Goal: Task Accomplishment & Management: Manage account settings

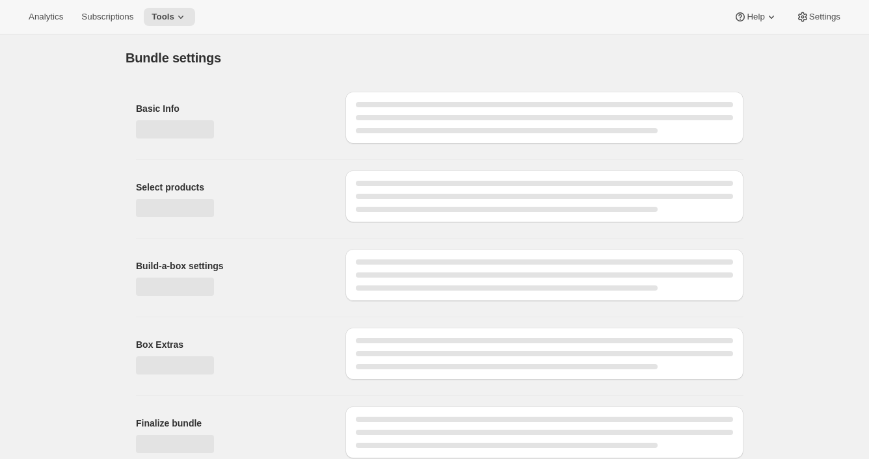
type input "Custom Subscription"
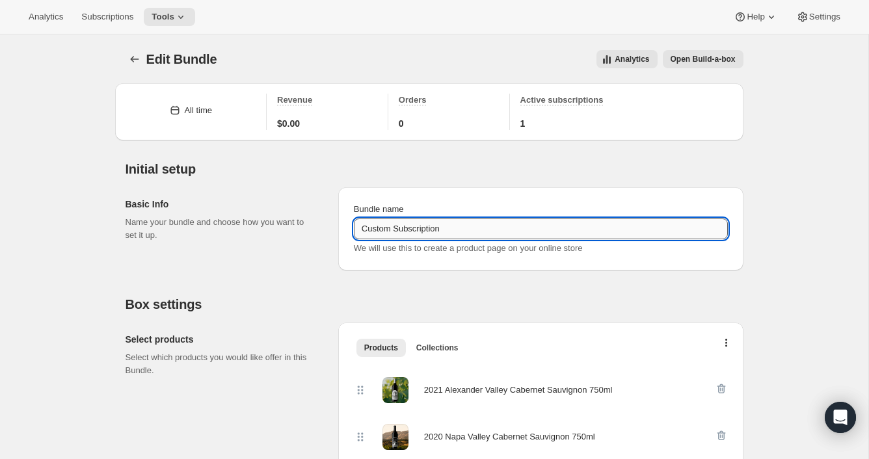
click at [483, 230] on input "Custom Subscription" at bounding box center [541, 228] width 374 height 21
click at [129, 58] on icon "Bundles" at bounding box center [134, 59] width 13 height 13
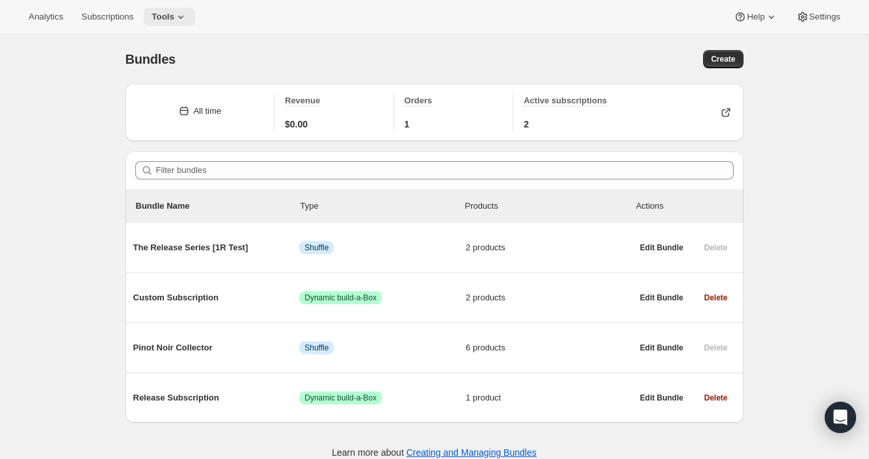
click at [170, 14] on span "Tools" at bounding box center [162, 17] width 23 height 10
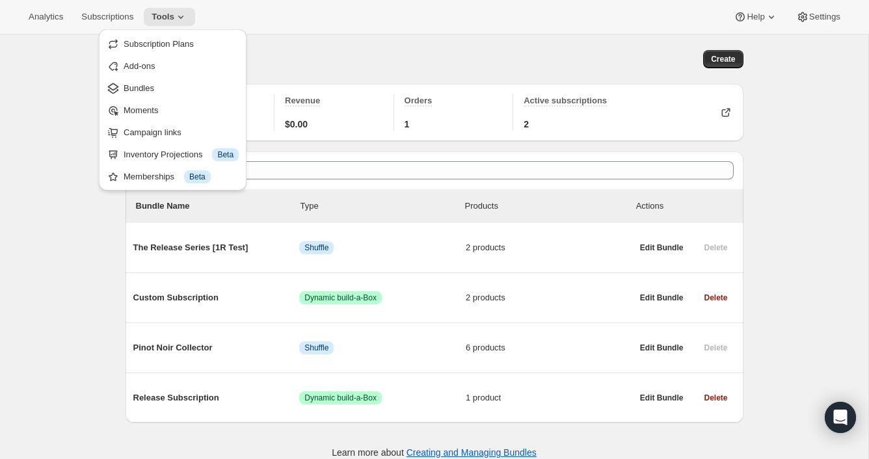
click at [174, 49] on span "Subscription Plans" at bounding box center [181, 44] width 115 height 13
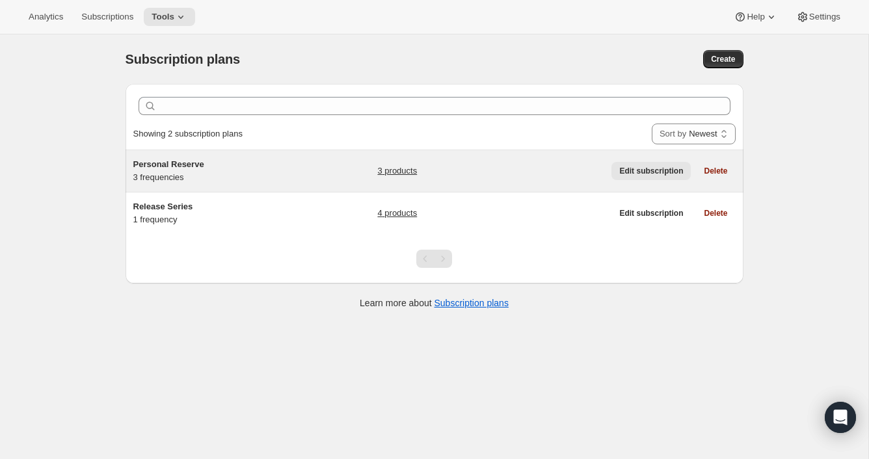
scroll to position [1, 0]
click at [669, 168] on span "Edit subscription" at bounding box center [651, 170] width 64 height 10
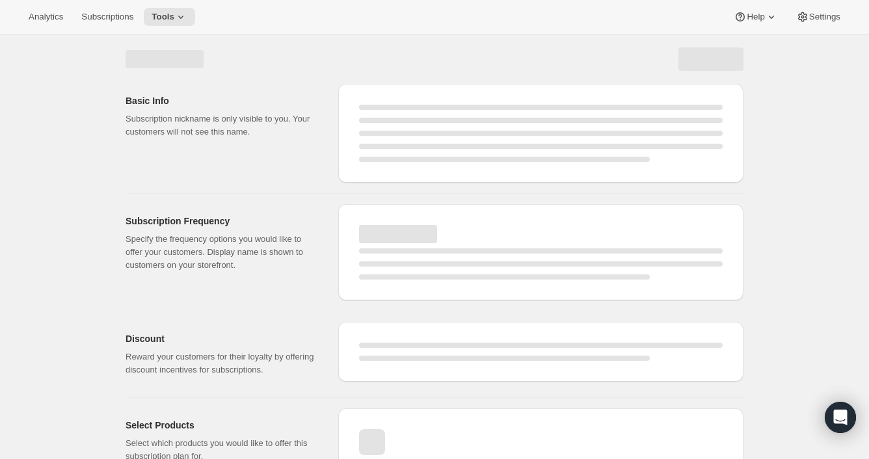
select select "WEEK"
select select "MONTH"
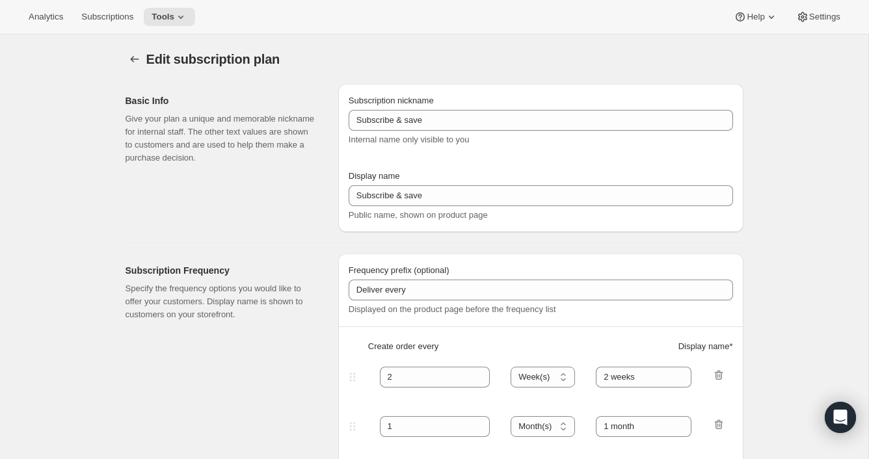
type input "Personal Reserve"
type input "1"
select select "MONTH"
type input "1 month"
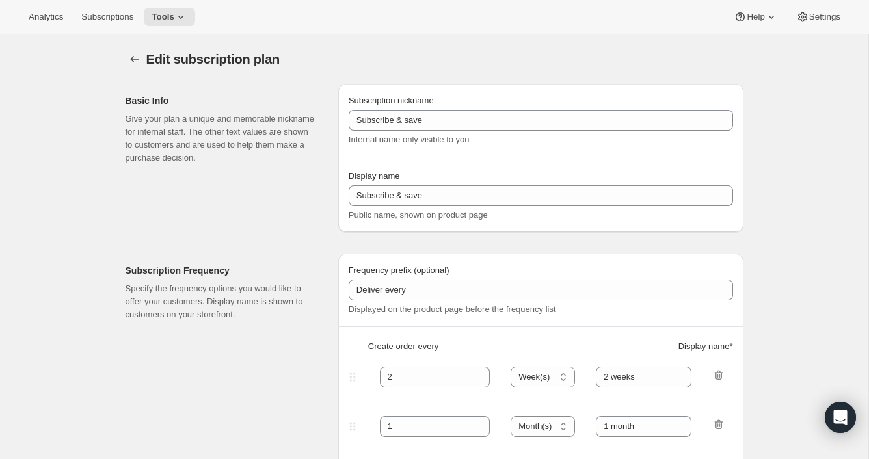
type input "2"
type input "2 Months"
type input "Choose which wines you’d like, how many bottles you’d like of each, and how oft…"
select select "MONTH"
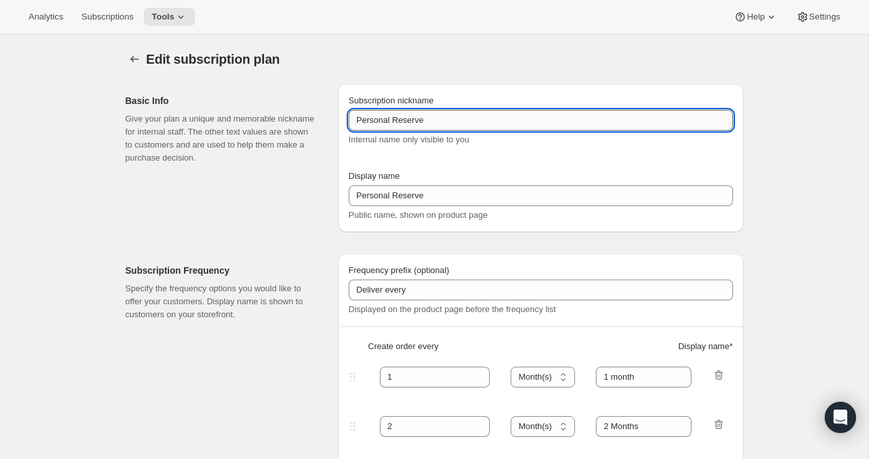
drag, startPoint x: 427, startPoint y: 118, endPoint x: 368, endPoint y: 120, distance: 58.5
click at [356, 120] on input "Personal Reserve" at bounding box center [541, 120] width 384 height 21
type input "Custom Subscription"
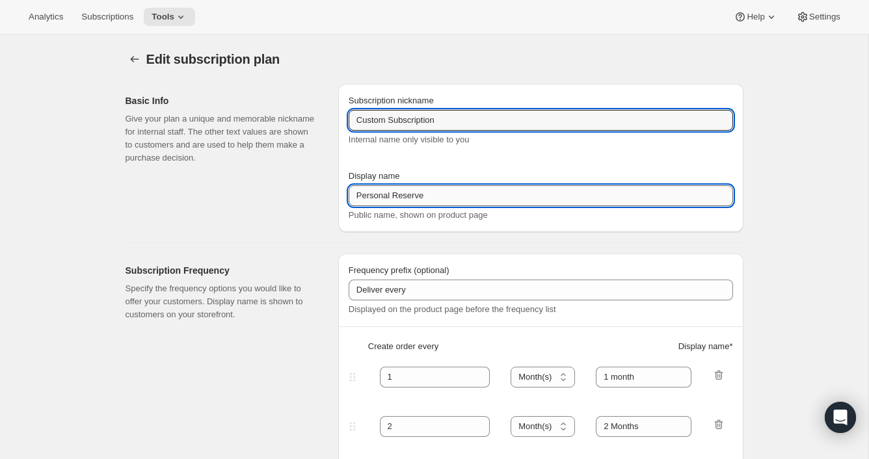
click at [432, 194] on input "Personal Reserve" at bounding box center [541, 195] width 384 height 21
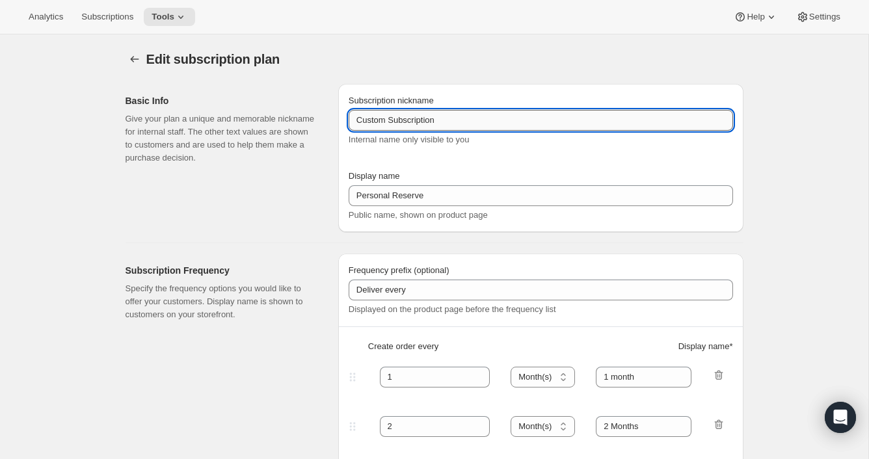
drag, startPoint x: 437, startPoint y: 118, endPoint x: 369, endPoint y: 118, distance: 67.6
click at [352, 118] on input "Custom Subscription" at bounding box center [541, 120] width 384 height 21
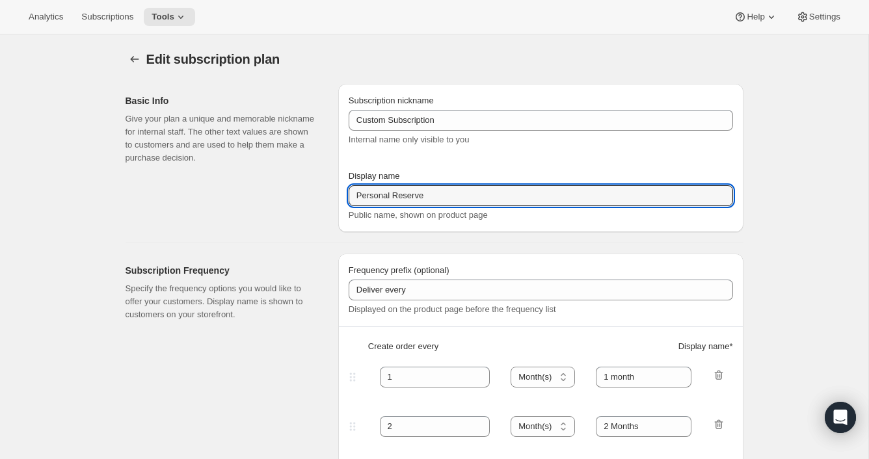
drag, startPoint x: 429, startPoint y: 196, endPoint x: 345, endPoint y: 196, distance: 84.5
click at [337, 195] on div "Basic Info Give your plan a unique and memorable nickname for internal staff. T…" at bounding box center [429, 152] width 628 height 159
paste input "Custom Subscription"
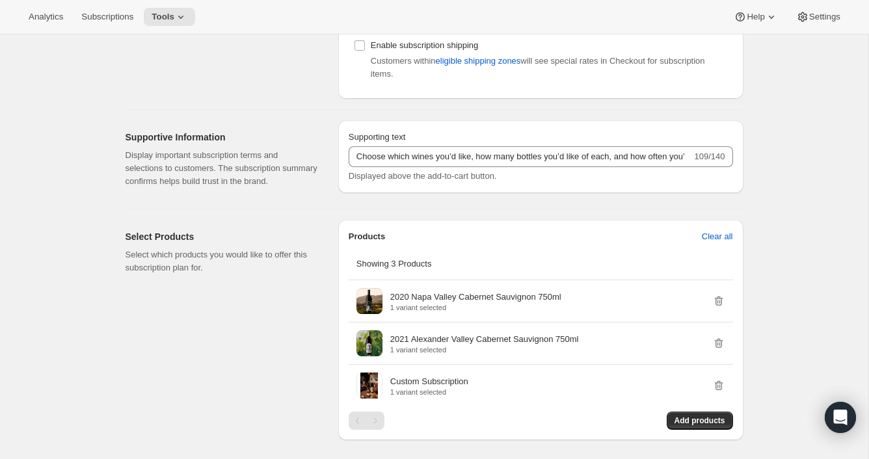
scroll to position [373, 0]
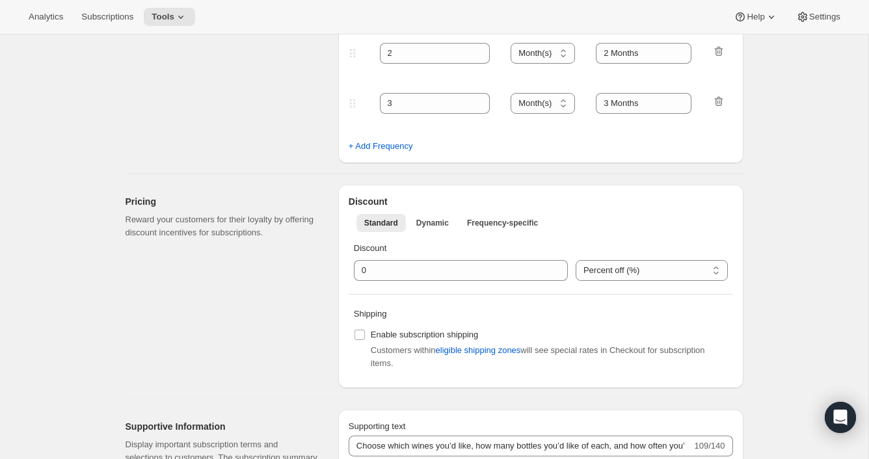
type input "Custom Subscription"
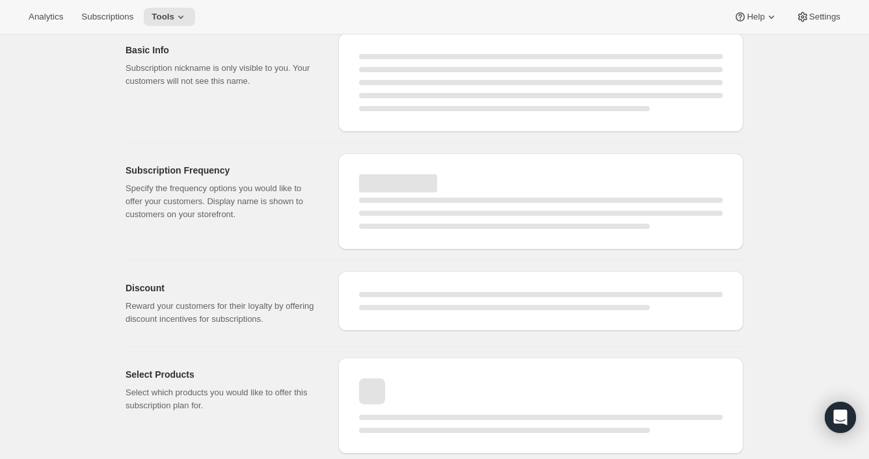
select select "MONTH"
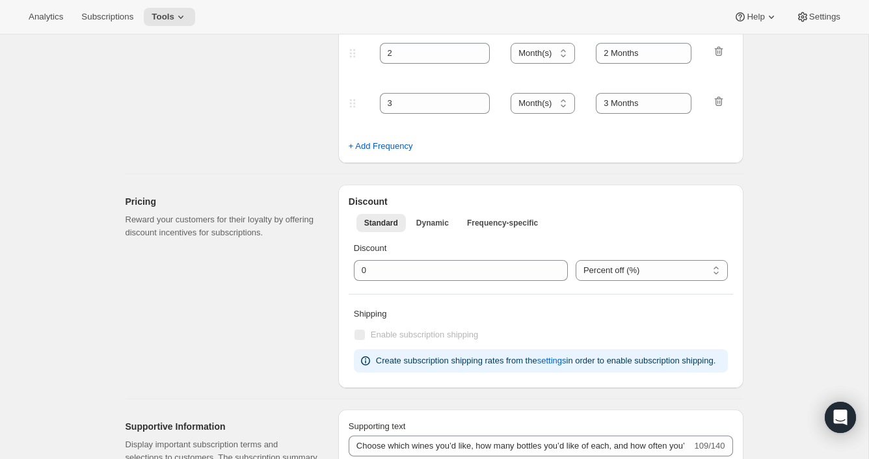
type input "Custom Subscription"
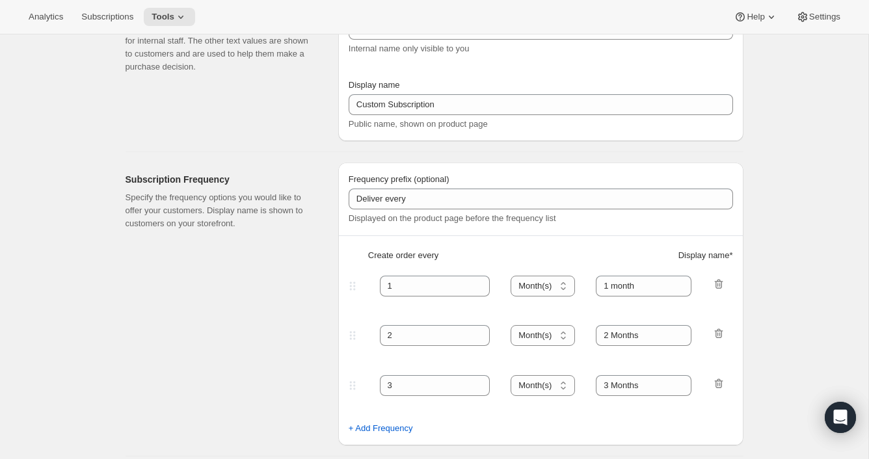
scroll to position [0, 0]
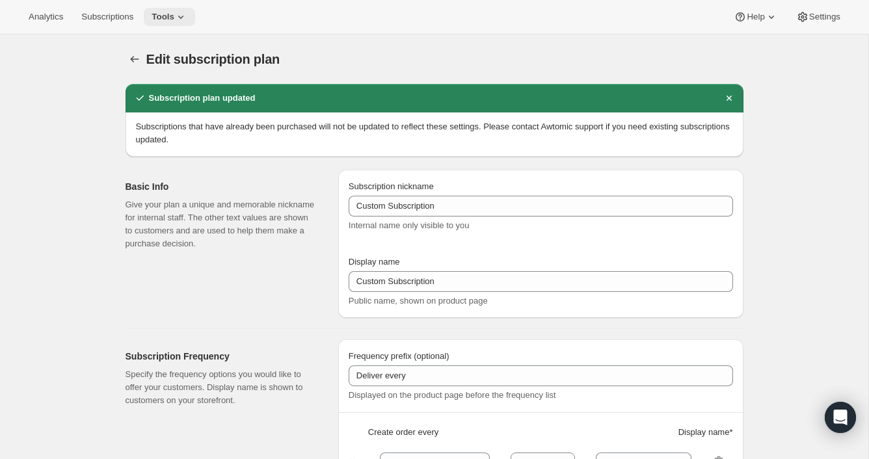
click at [187, 18] on icon at bounding box center [180, 16] width 13 height 13
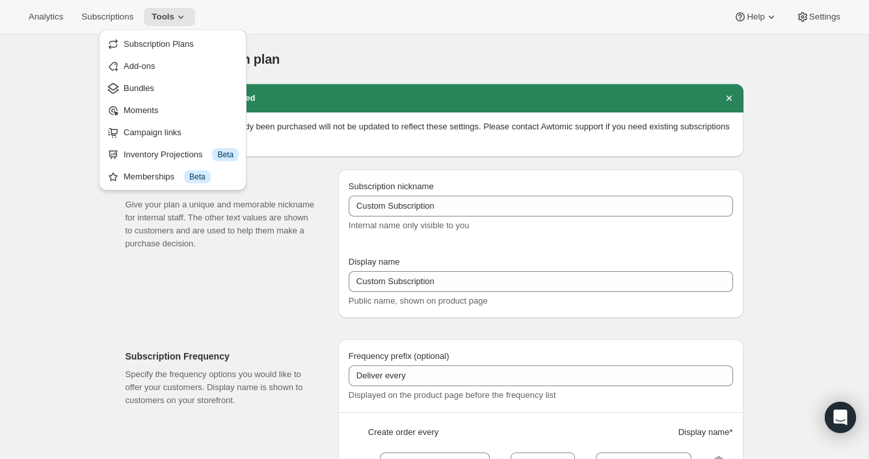
click at [182, 47] on span "Subscription Plans" at bounding box center [159, 44] width 70 height 10
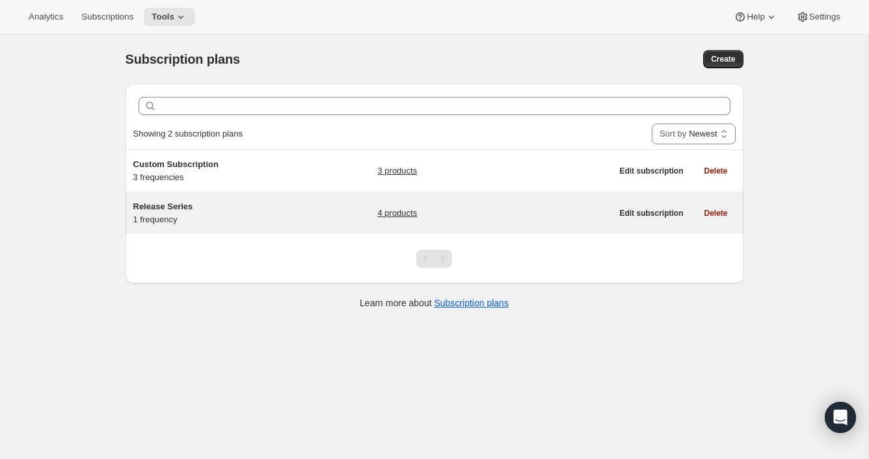
click at [185, 207] on span "Release Series" at bounding box center [163, 207] width 60 height 10
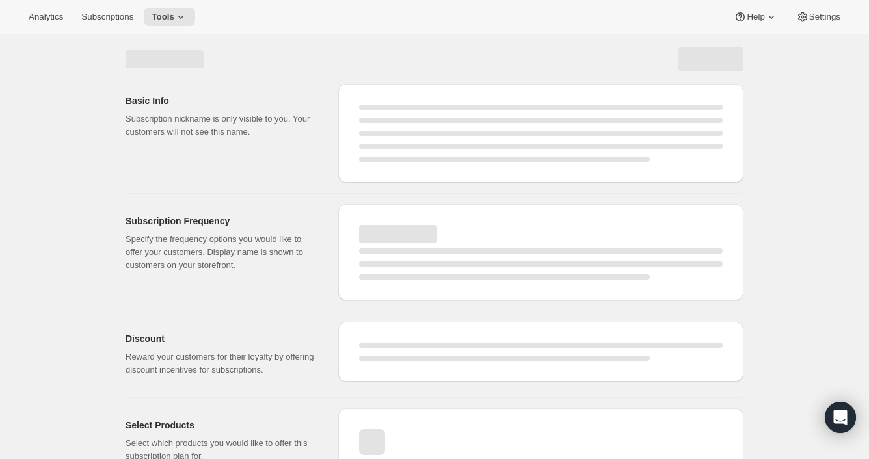
select select "WEEK"
select select "MONTH"
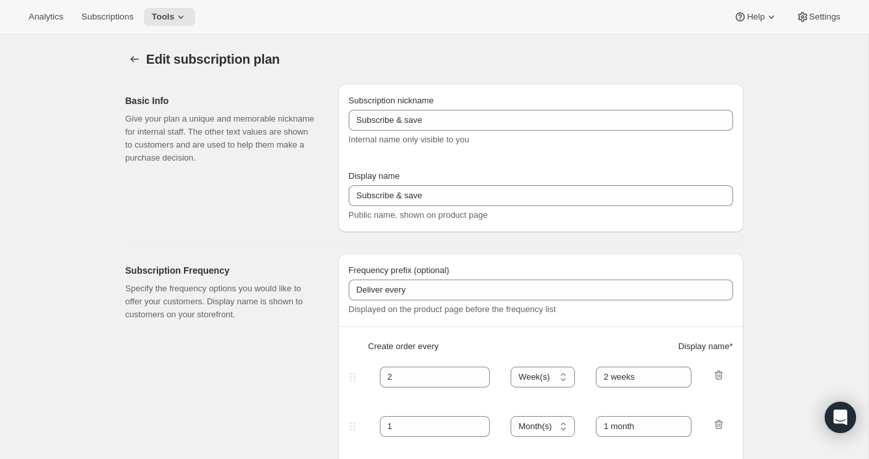
type input "Release Series"
type input "Delivered twice yearly"
type input "6"
select select "MONTH"
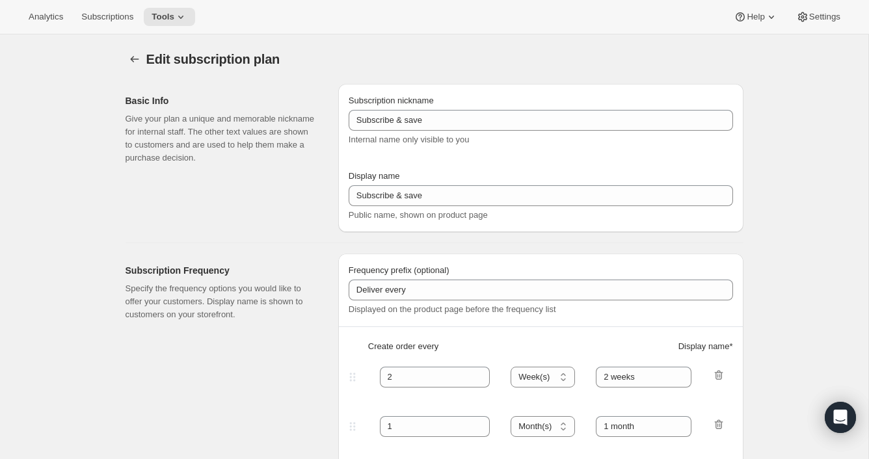
type input "(Jan, Jun)"
checkbox input "true"
select select "YEARDAY"
select select "6"
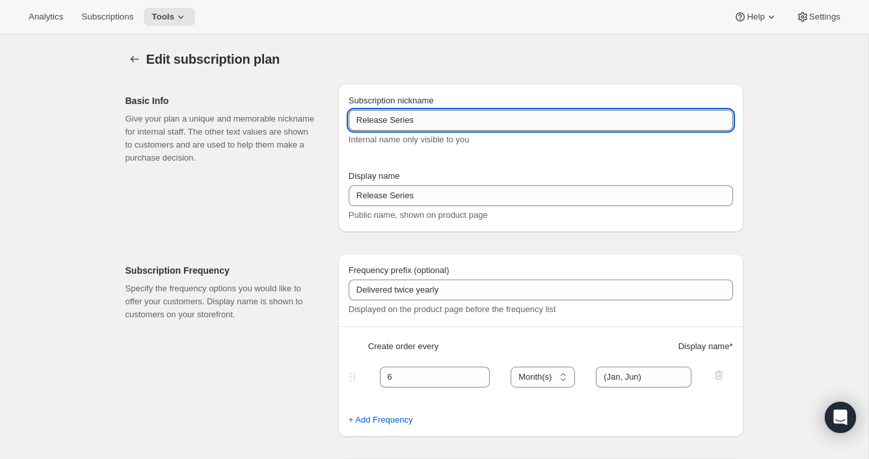
drag, startPoint x: 416, startPoint y: 122, endPoint x: 399, endPoint y: 122, distance: 16.9
click at [395, 122] on input "Release Series" at bounding box center [541, 120] width 384 height 21
type input "Release Subscription"
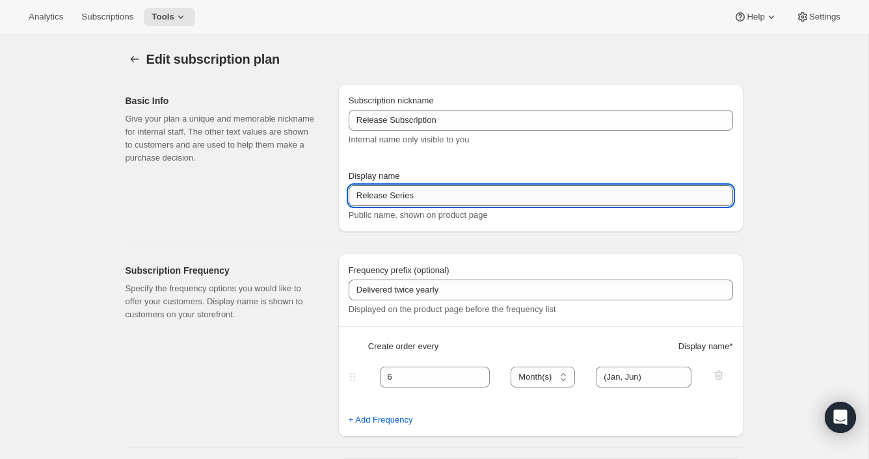
drag, startPoint x: 427, startPoint y: 197, endPoint x: 393, endPoint y: 197, distance: 33.8
click at [393, 197] on input "Release Series" at bounding box center [541, 195] width 384 height 21
type input "Release Subscription"
click at [371, 376] on div "6 Day(s) Week(s) Month(s) Year(s) Month(s) (Jan, Jun)" at bounding box center [535, 377] width 379 height 21
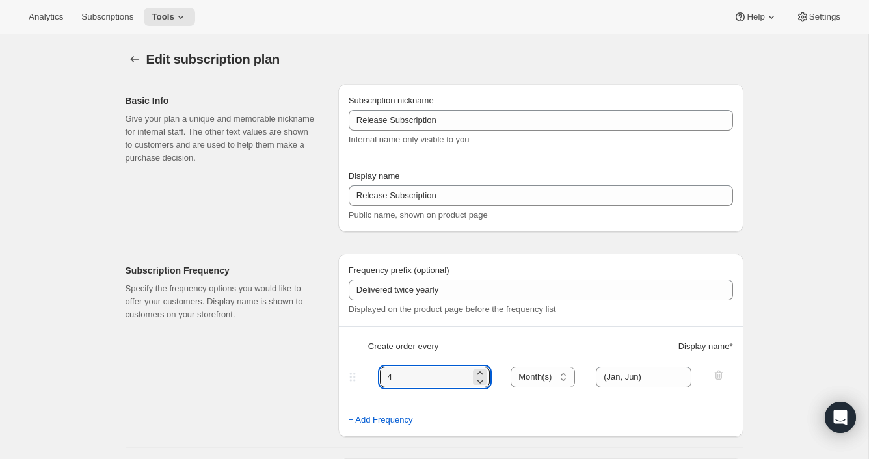
type input "4"
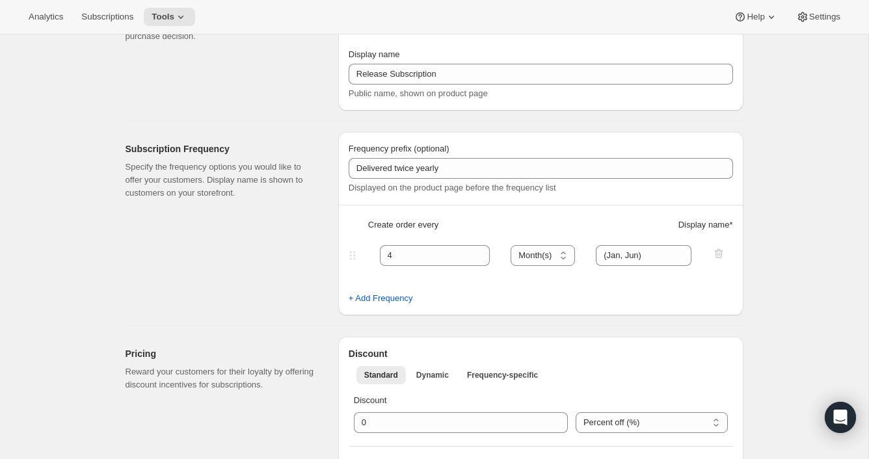
scroll to position [126, 0]
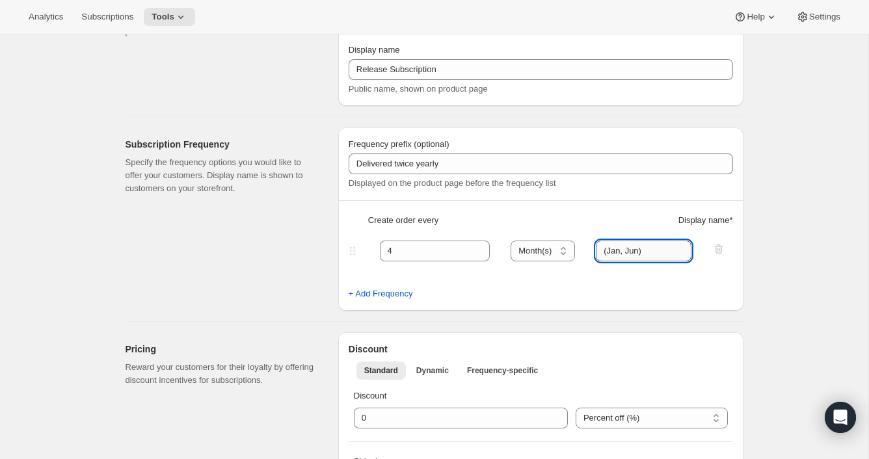
click at [620, 252] on input "(Jan, Jun)" at bounding box center [644, 251] width 96 height 21
click at [640, 251] on input "(Jan, Jun)" at bounding box center [644, 251] width 96 height 21
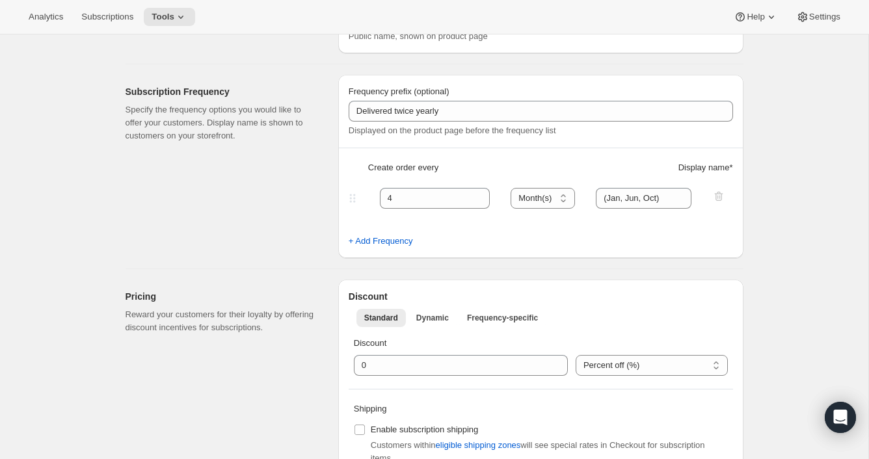
scroll to position [186, 0]
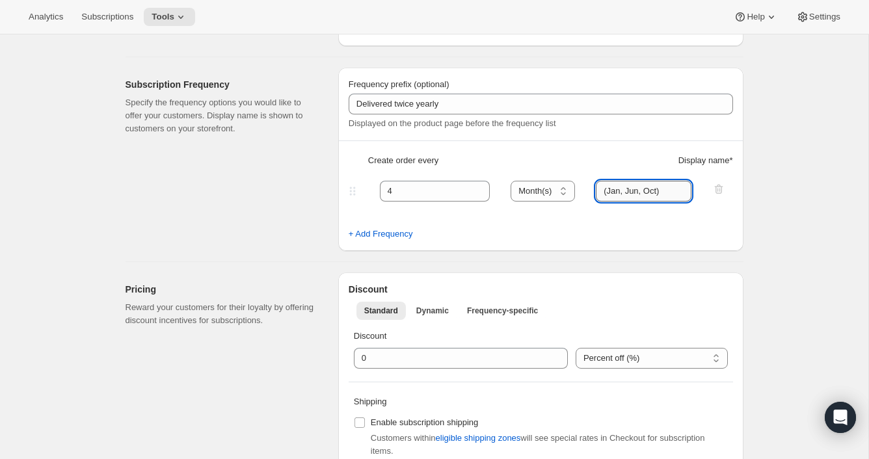
click at [659, 191] on input "(Jan, Jun, Oct)" at bounding box center [644, 191] width 96 height 21
click at [661, 192] on input "(Jan, Jun, Oct)" at bounding box center [644, 191] width 96 height 21
click at [658, 192] on input "(Jan, Jun, Oct)" at bounding box center [644, 191] width 96 height 21
click at [659, 191] on input "(Jan, Jun, Oct)" at bounding box center [644, 191] width 96 height 21
type input "(Jan, Jun)"
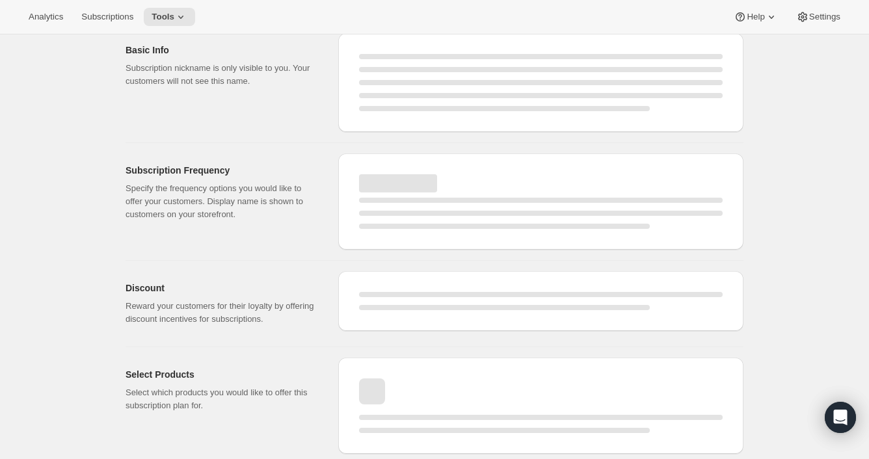
select select "MONTH"
select select "YEARDAY"
select select "6"
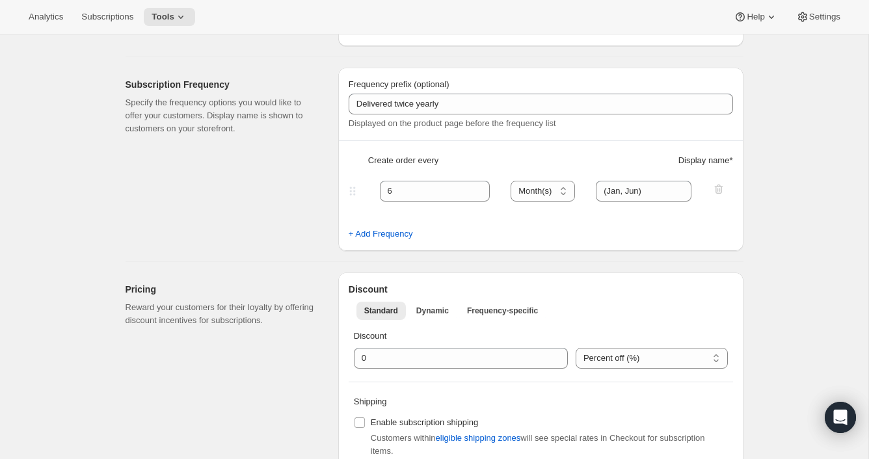
type input "Release Subscription"
type input "4"
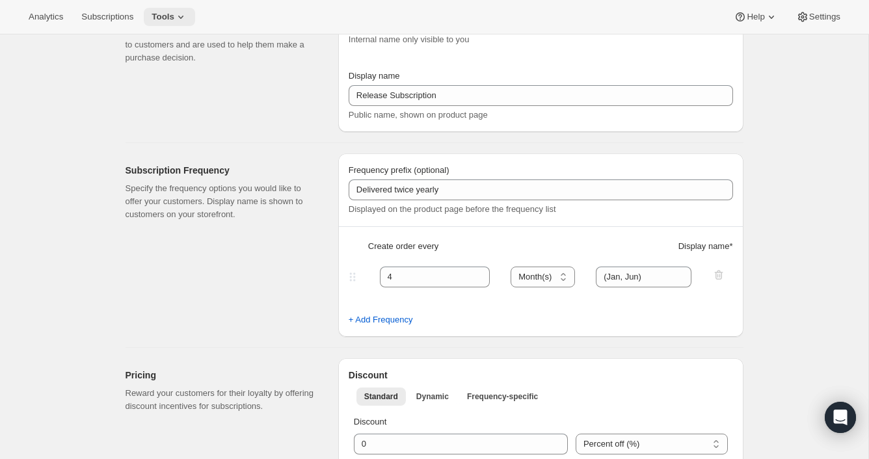
click at [185, 18] on icon at bounding box center [180, 16] width 13 height 13
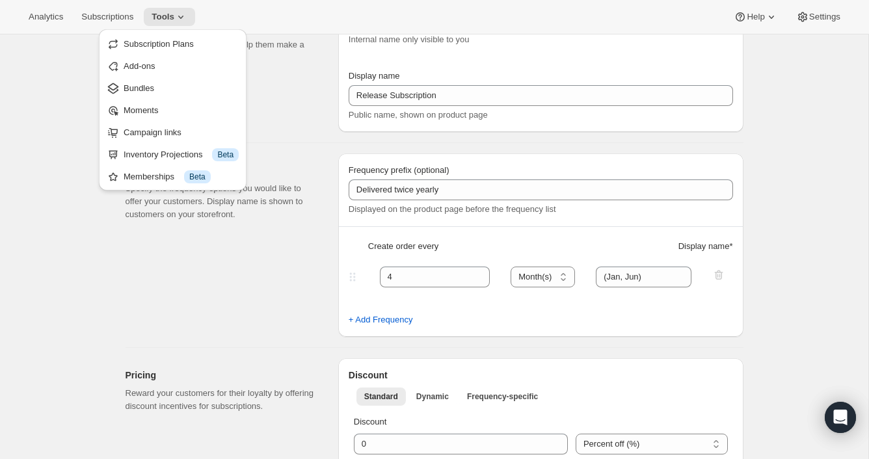
click at [179, 43] on span "Subscription Plans" at bounding box center [159, 44] width 70 height 10
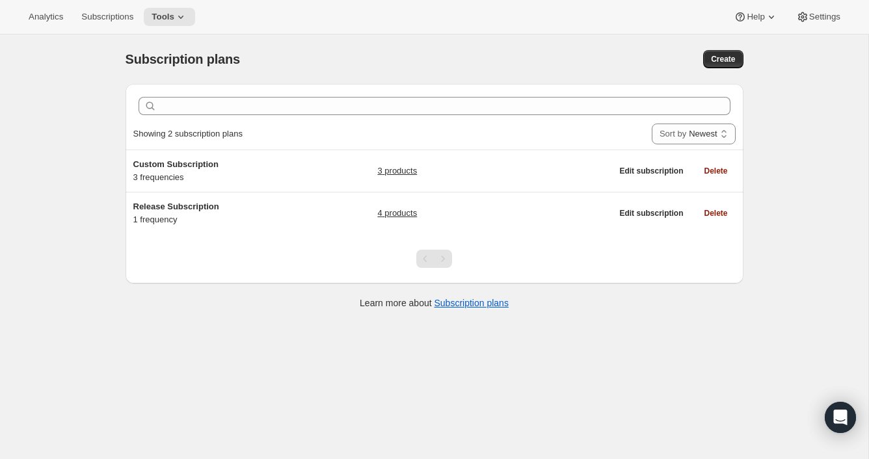
click at [345, 47] on div "Subscription plans. This page is ready Subscription plans Create" at bounding box center [434, 58] width 618 height 49
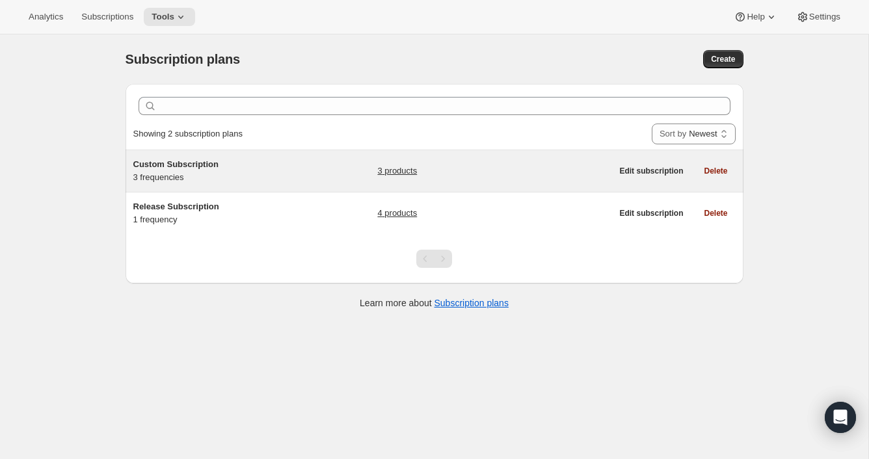
click at [208, 163] on span "Custom Subscription" at bounding box center [175, 164] width 85 height 10
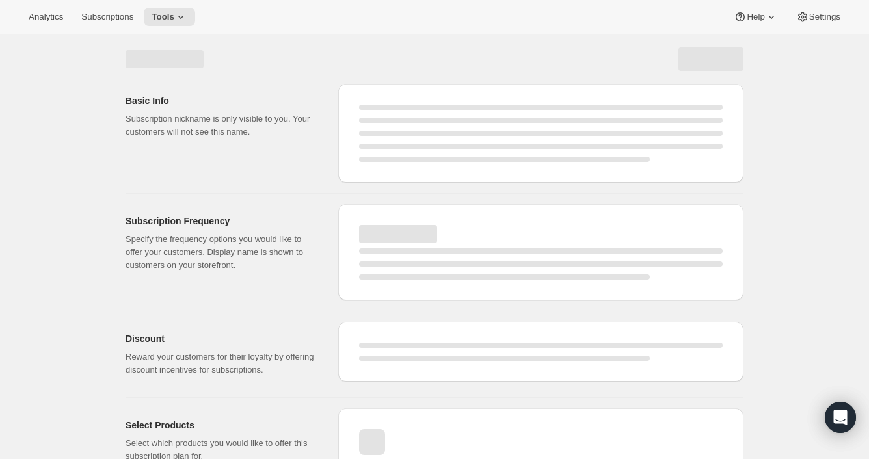
select select "WEEK"
select select "MONTH"
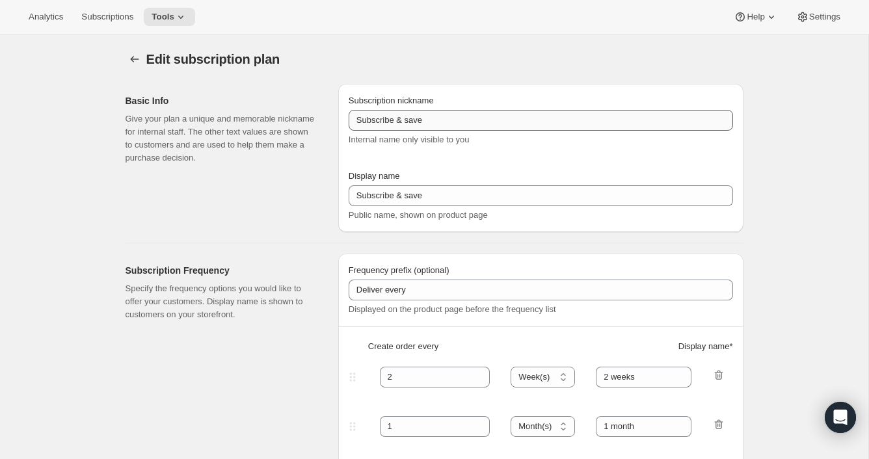
type input "Custom Subscription"
type input "1"
select select "MONTH"
type input "1 month"
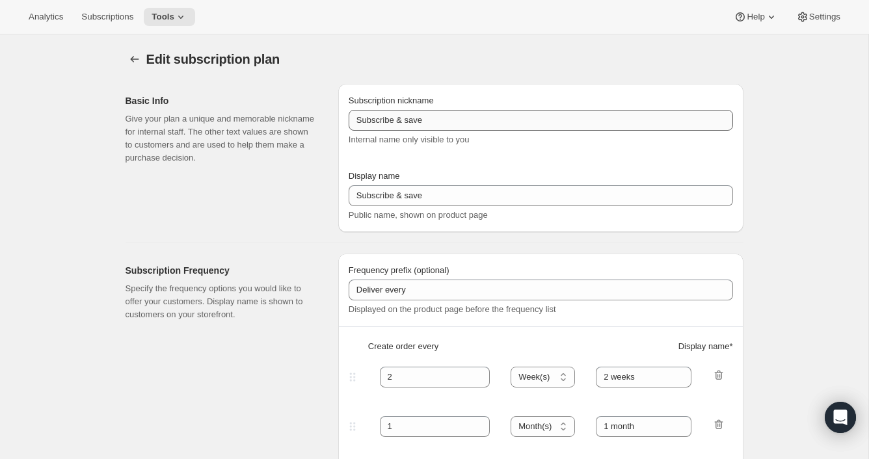
type input "2"
type input "2 Months"
type input "Choose which wines you’d like, how many bottles you’d like of each, and how oft…"
select select "MONTH"
click at [168, 10] on button "Tools" at bounding box center [169, 17] width 51 height 18
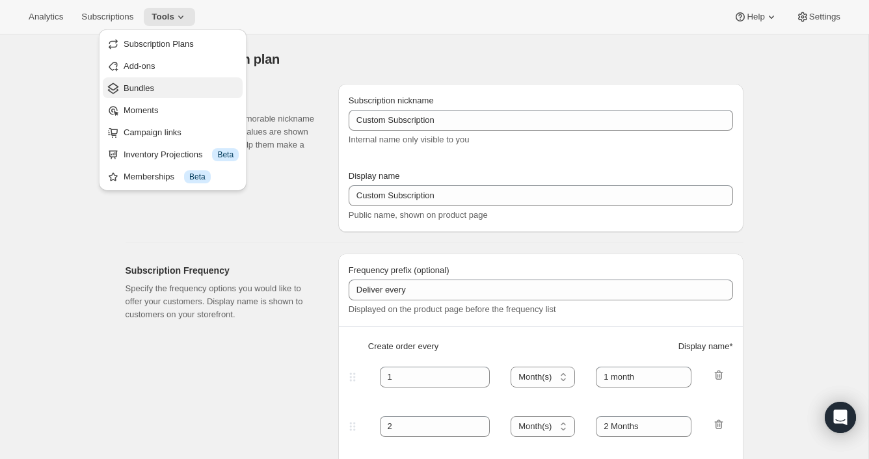
click at [156, 91] on span "Bundles" at bounding box center [181, 88] width 115 height 13
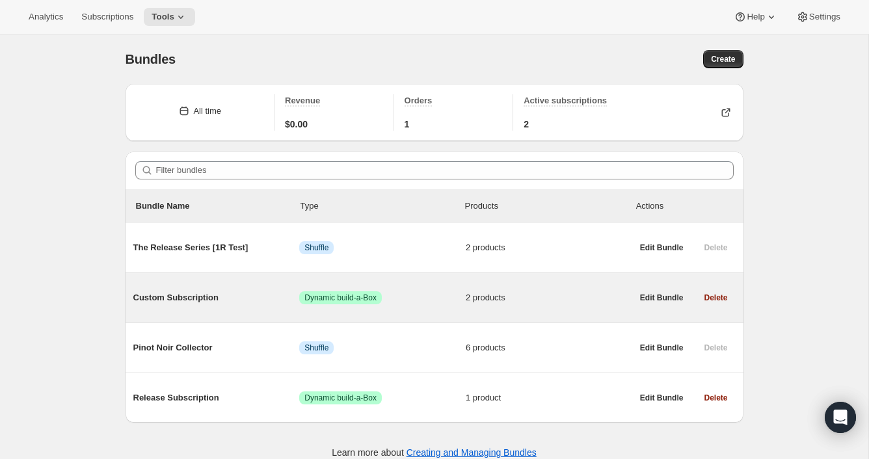
click at [215, 296] on span "Custom Subscription" at bounding box center [216, 297] width 166 height 13
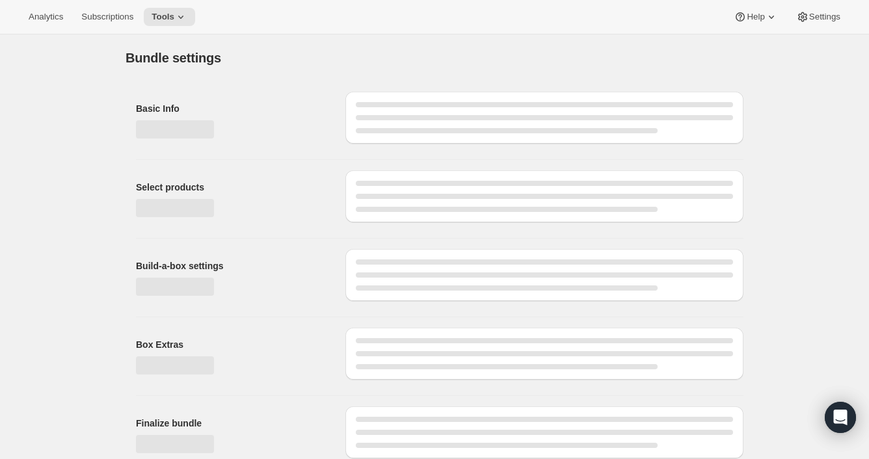
type input "Custom Subscription"
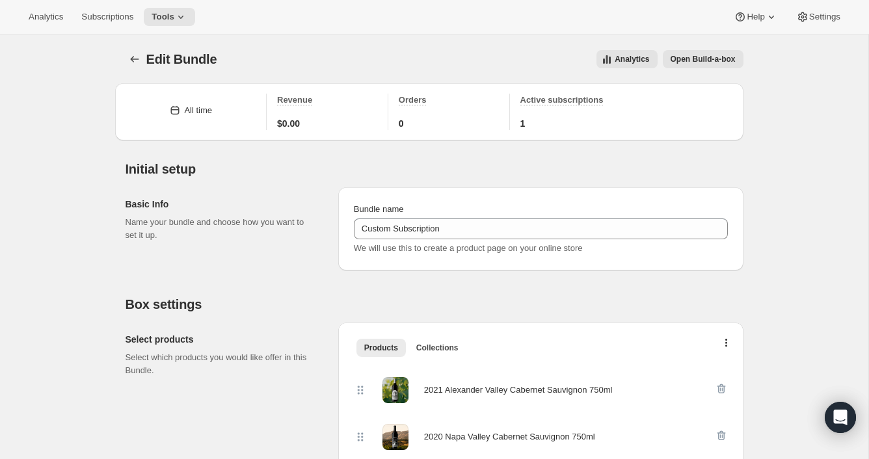
click at [714, 61] on span "Open Build-a-box" at bounding box center [702, 59] width 65 height 10
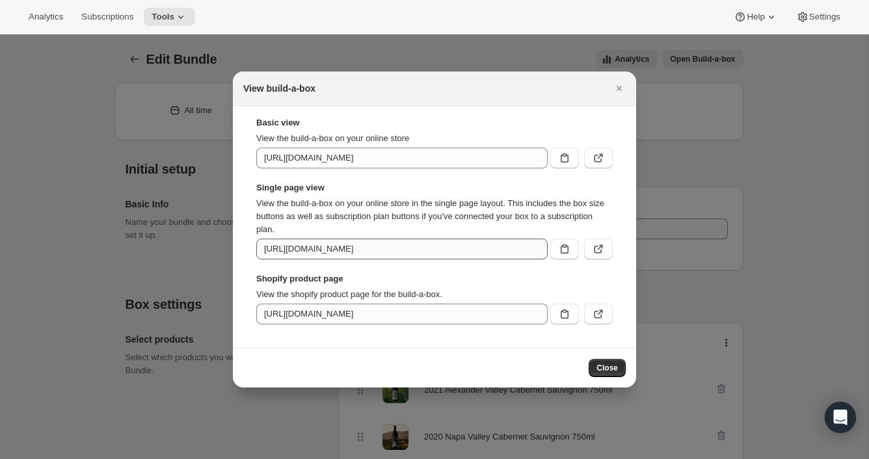
scroll to position [0, 159]
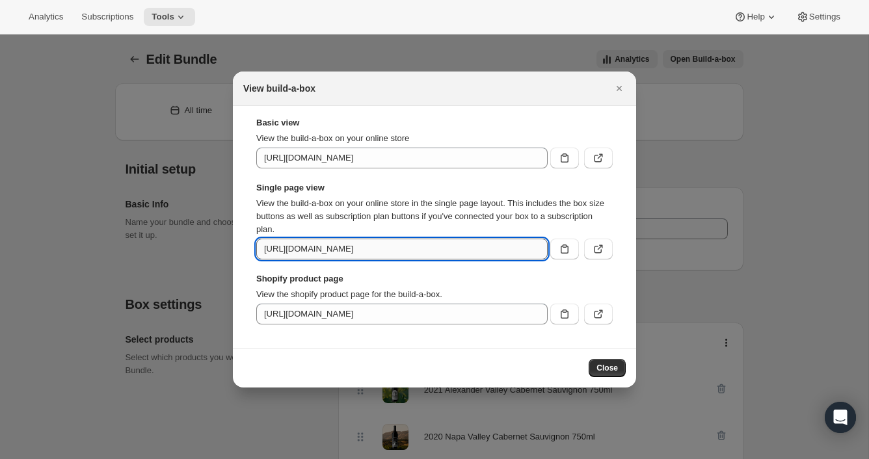
click at [499, 250] on input "[URL][DOMAIN_NAME]" at bounding box center [401, 249] width 291 height 21
drag, startPoint x: 538, startPoint y: 250, endPoint x: 490, endPoint y: 252, distance: 47.5
click at [490, 252] on input "[URL][DOMAIN_NAME]" at bounding box center [401, 249] width 291 height 21
click at [474, 250] on input "[URL][DOMAIN_NAME]" at bounding box center [401, 249] width 291 height 21
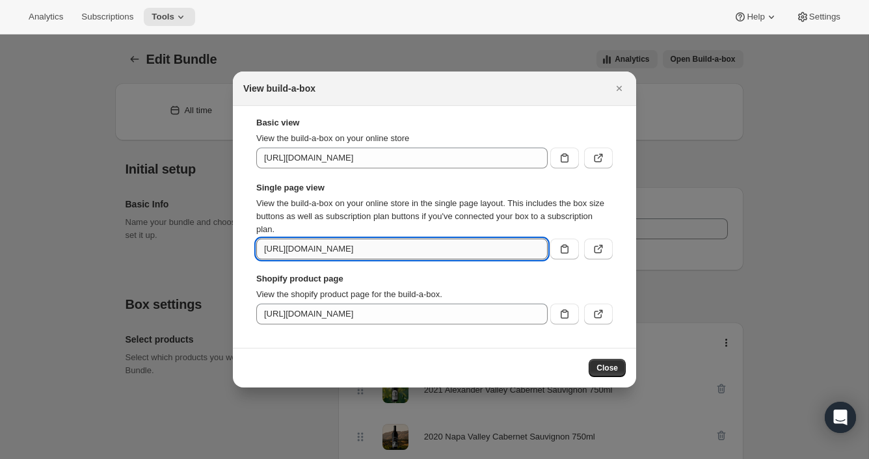
drag, startPoint x: 490, startPoint y: 250, endPoint x: 506, endPoint y: 251, distance: 16.3
click at [490, 250] on input "[URL][DOMAIN_NAME]" at bounding box center [401, 249] width 291 height 21
click at [510, 250] on input "[URL][DOMAIN_NAME]" at bounding box center [401, 249] width 291 height 21
type input "[URL][DOMAIN_NAME]"
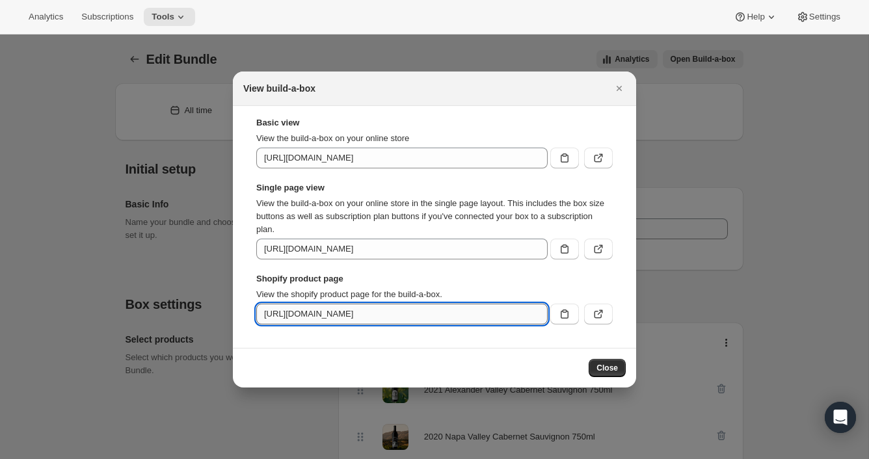
drag, startPoint x: 489, startPoint y: 309, endPoint x: 503, endPoint y: 312, distance: 14.7
click at [490, 310] on input "[URL][DOMAIN_NAME]" at bounding box center [401, 314] width 291 height 21
type input "[URL][DOMAIN_NAME]"
click at [606, 367] on span "Close" at bounding box center [606, 368] width 21 height 10
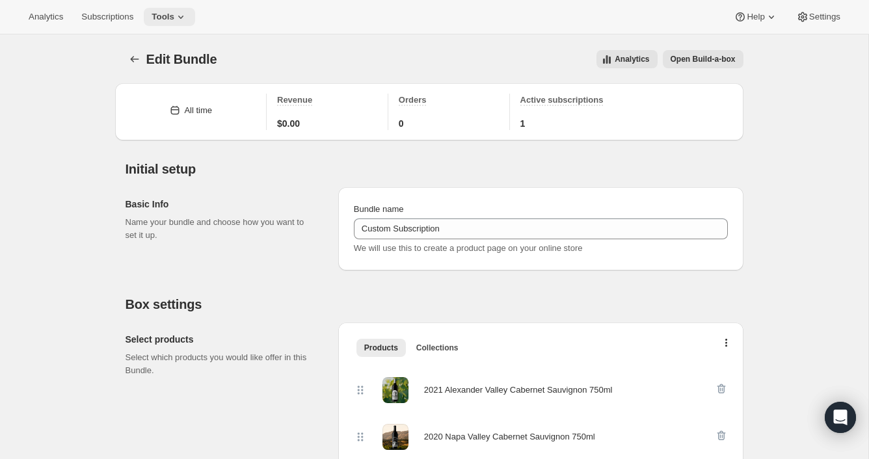
click at [183, 17] on icon at bounding box center [180, 17] width 5 height 3
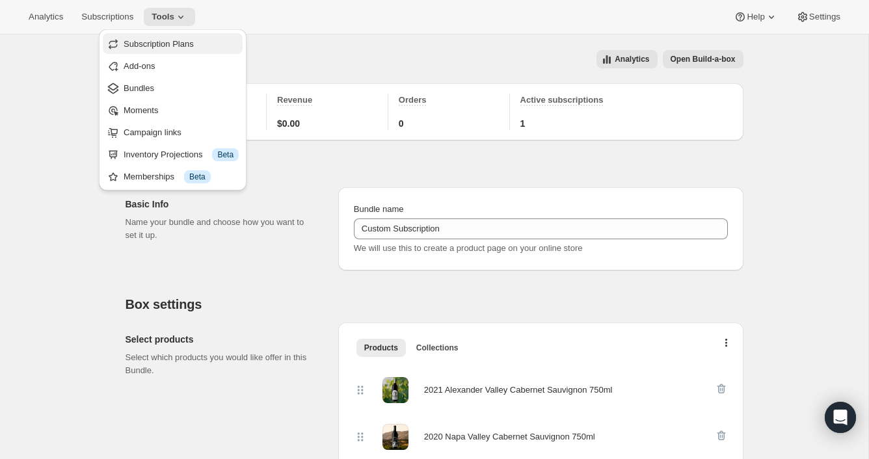
click at [181, 45] on span "Subscription Plans" at bounding box center [159, 44] width 70 height 10
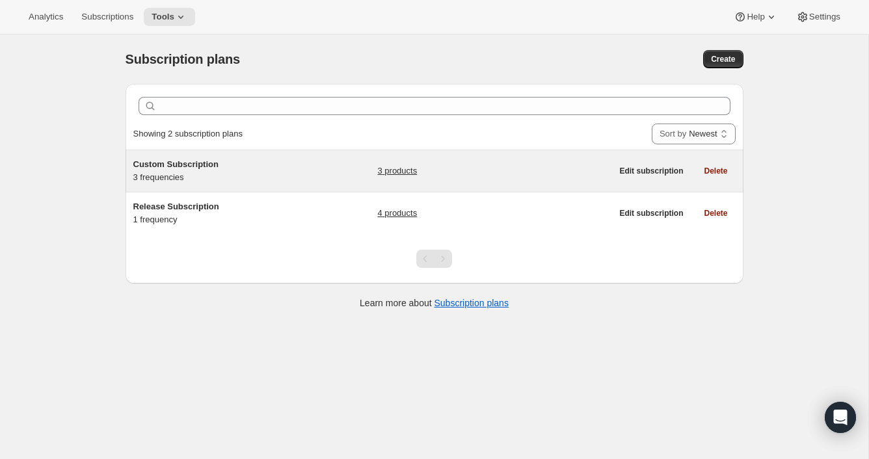
click at [402, 171] on link "3 products" at bounding box center [397, 170] width 40 height 13
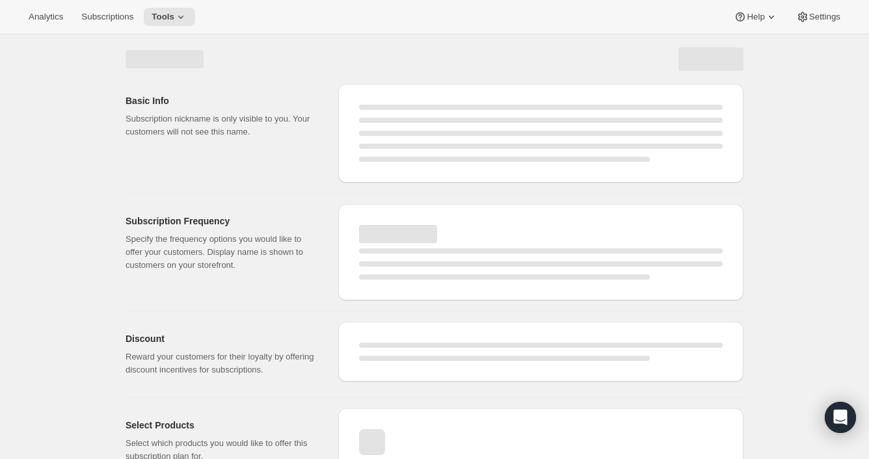
select select "WEEK"
select select "MONTH"
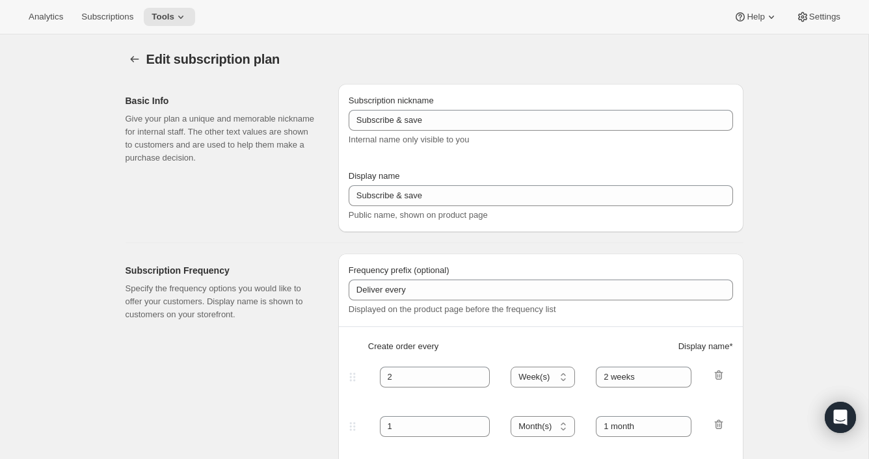
type input "Custom Subscription"
type input "1"
select select "MONTH"
type input "1 month"
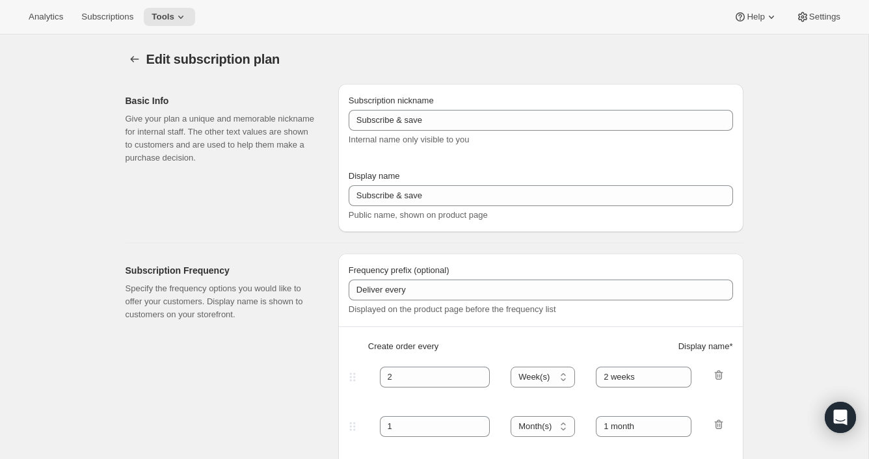
type input "2"
type input "2 Months"
type input "Choose which wines you’d like, how many bottles you’d like of each, and how oft…"
select select "MONTH"
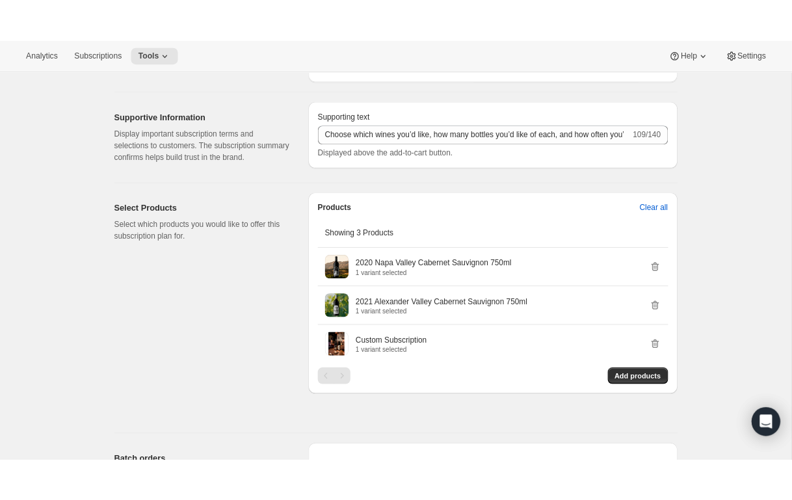
scroll to position [723, 0]
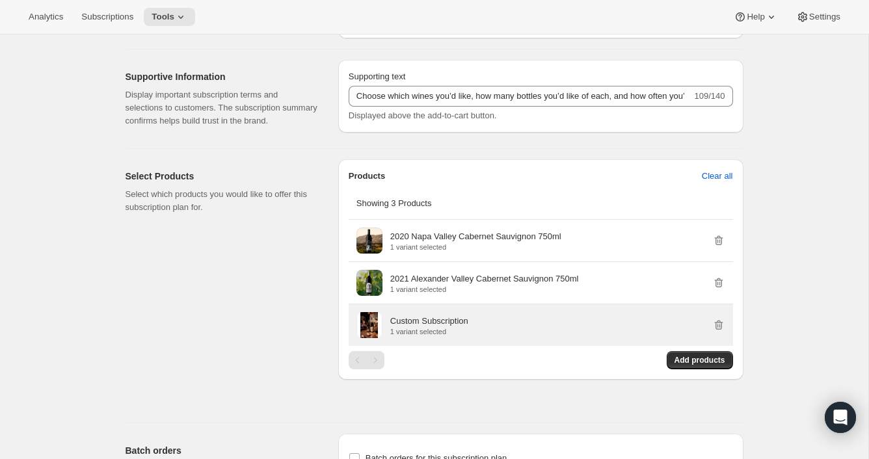
click at [462, 328] on p "Custom Subscription" at bounding box center [429, 321] width 78 height 13
click at [442, 328] on p "Custom Subscription" at bounding box center [429, 321] width 78 height 13
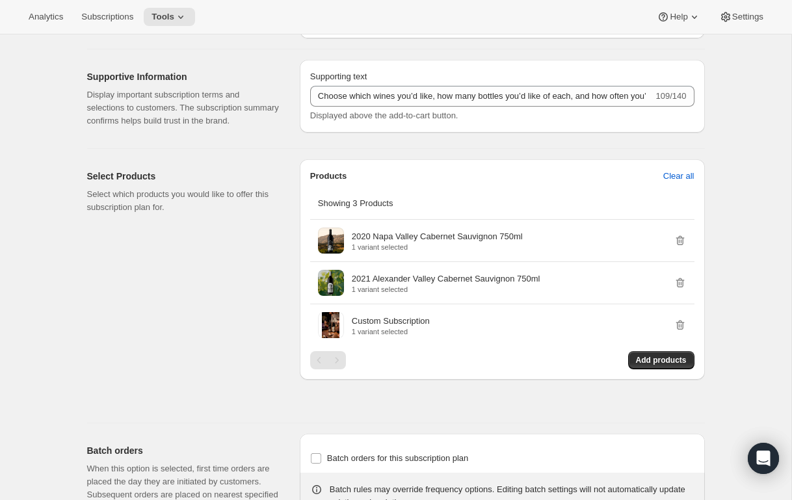
click at [735, 102] on div "Edit subscription plan. This page is ready Edit subscription plan Basic Info Gi…" at bounding box center [395, 14] width 791 height 1406
click at [739, 101] on div "Edit subscription plan. This page is ready Edit subscription plan Basic Info Gi…" at bounding box center [395, 14] width 791 height 1406
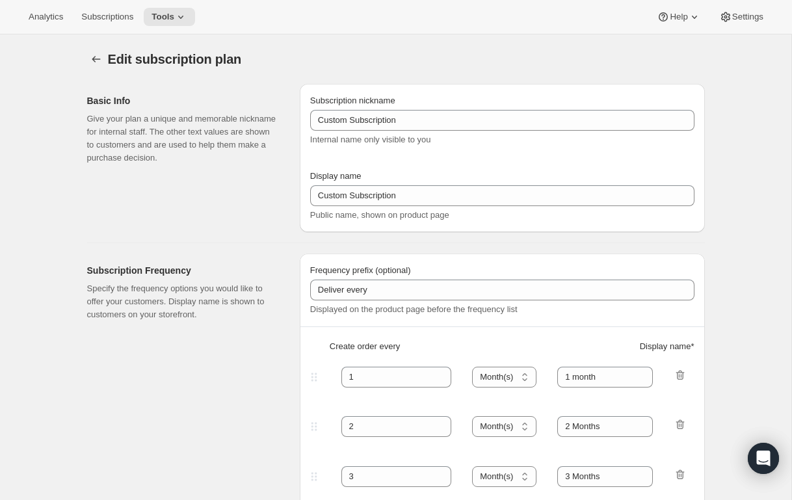
scroll to position [1, 0]
click at [174, 15] on span "Tools" at bounding box center [162, 17] width 23 height 10
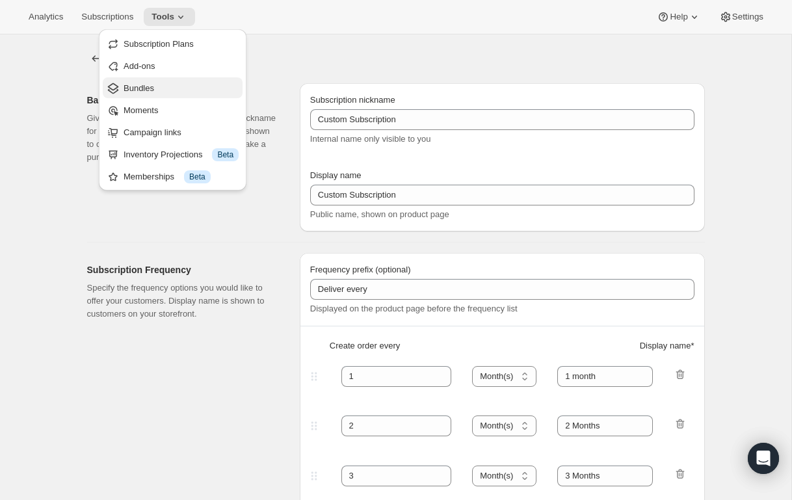
click at [154, 86] on span "Bundles" at bounding box center [139, 88] width 31 height 10
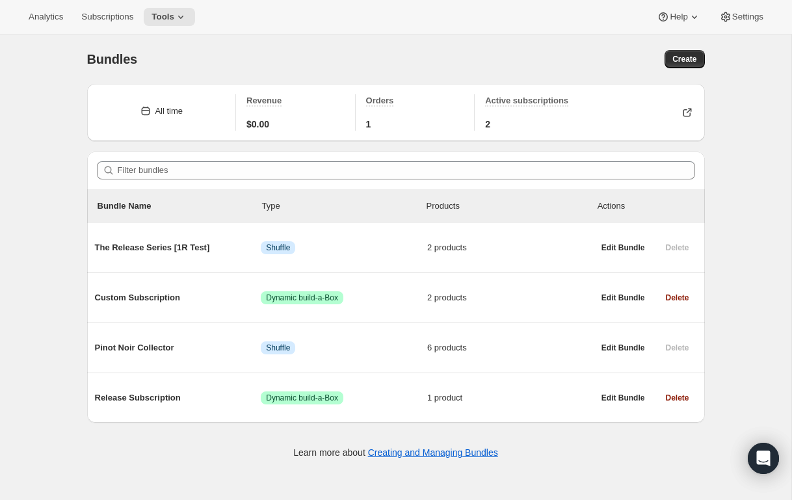
scroll to position [34, 0]
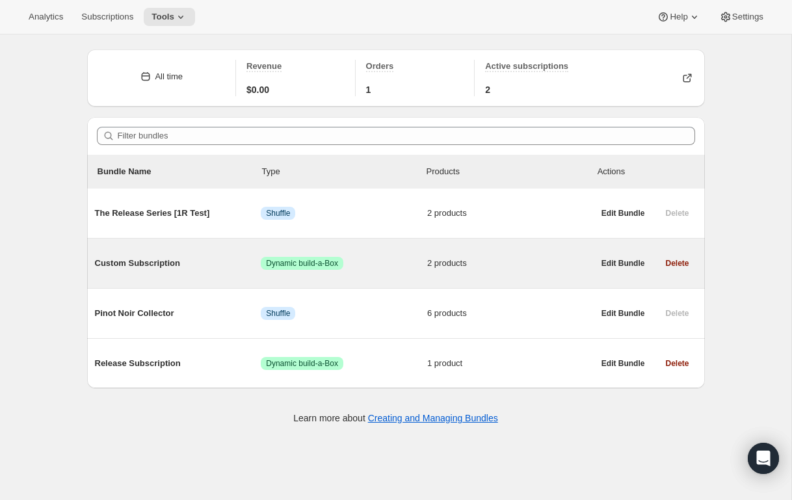
click at [165, 261] on span "Custom Subscription" at bounding box center [178, 263] width 166 height 13
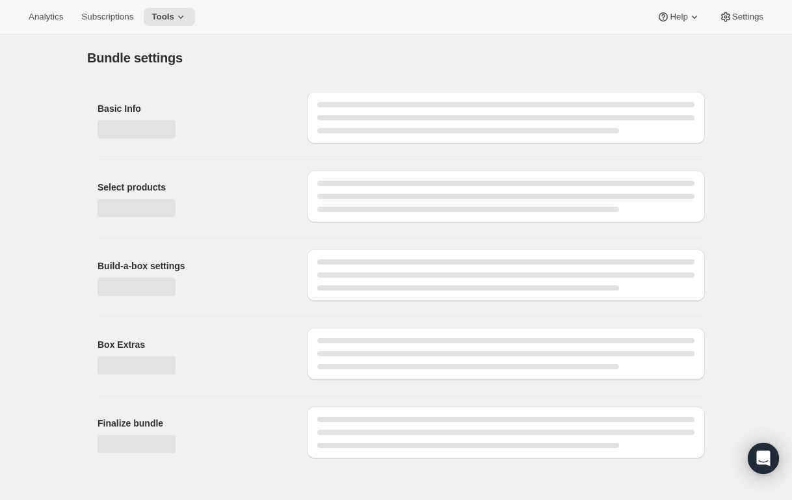
type input "Custom Subscription"
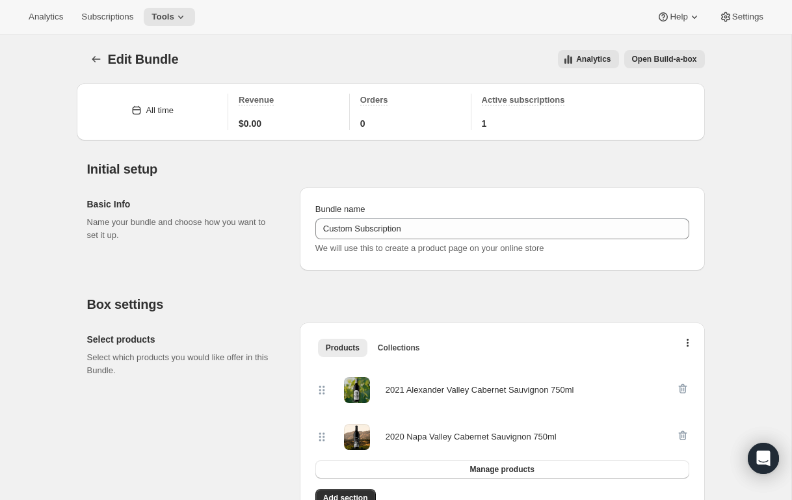
click at [655, 62] on span "Open Build-a-box" at bounding box center [664, 59] width 65 height 10
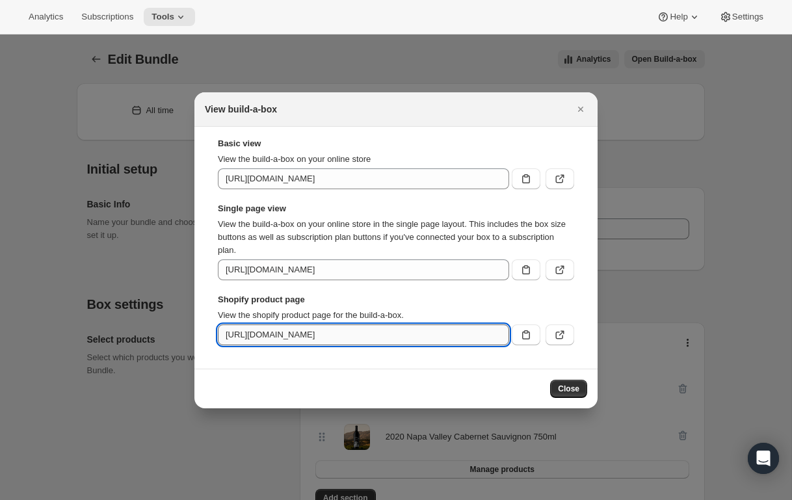
click at [456, 332] on input "[URL][DOMAIN_NAME]" at bounding box center [363, 334] width 291 height 21
type input "[URL][DOMAIN_NAME]"
click at [583, 108] on icon "Close" at bounding box center [580, 109] width 13 height 13
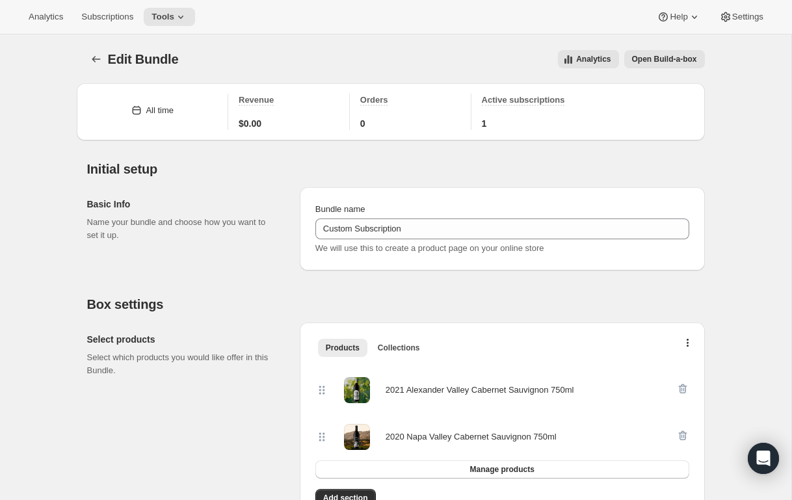
click at [572, 154] on div "Initial setup Basic Info Name your bundle and choose how you want to set it up.…" at bounding box center [391, 205] width 628 height 130
click at [660, 60] on span "Open Build-a-box" at bounding box center [664, 59] width 65 height 10
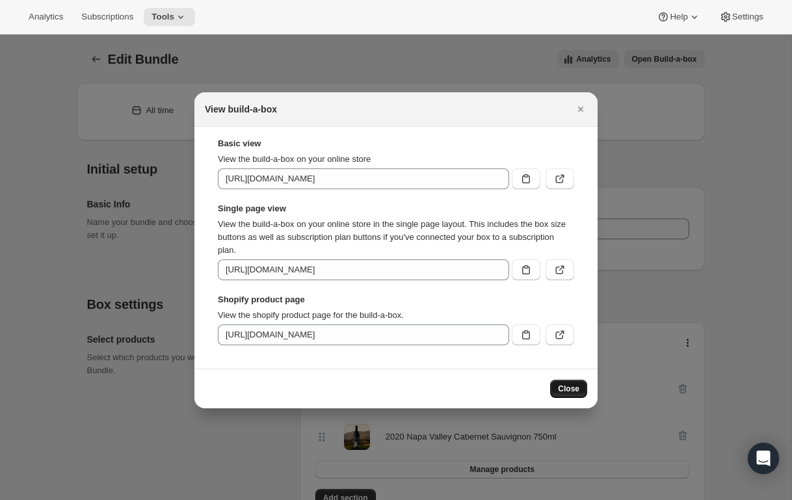
click at [568, 388] on span "Close" at bounding box center [568, 389] width 21 height 10
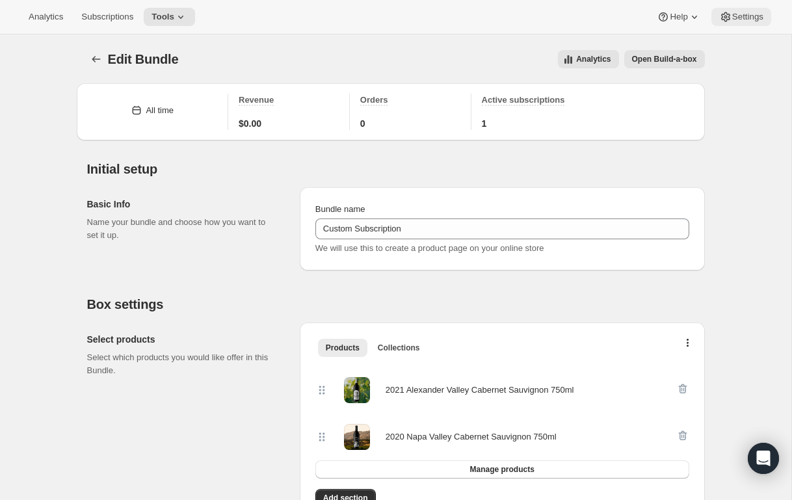
click at [739, 23] on button "Settings" at bounding box center [741, 17] width 60 height 18
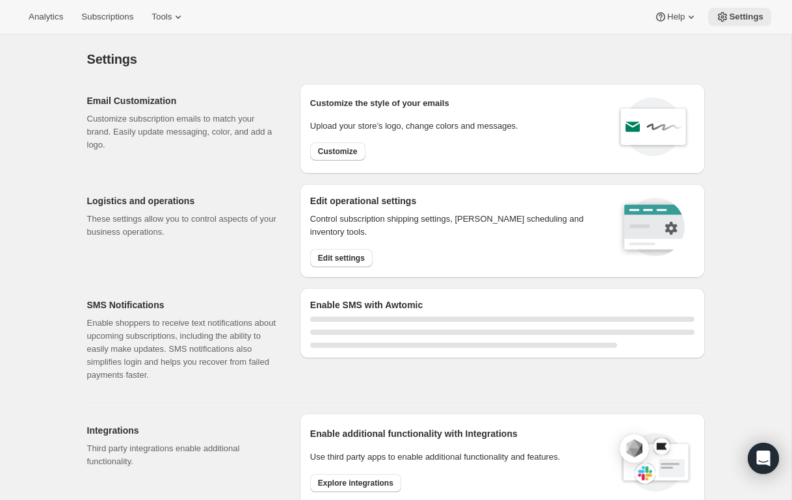
select select "22:00"
select select "09:00"
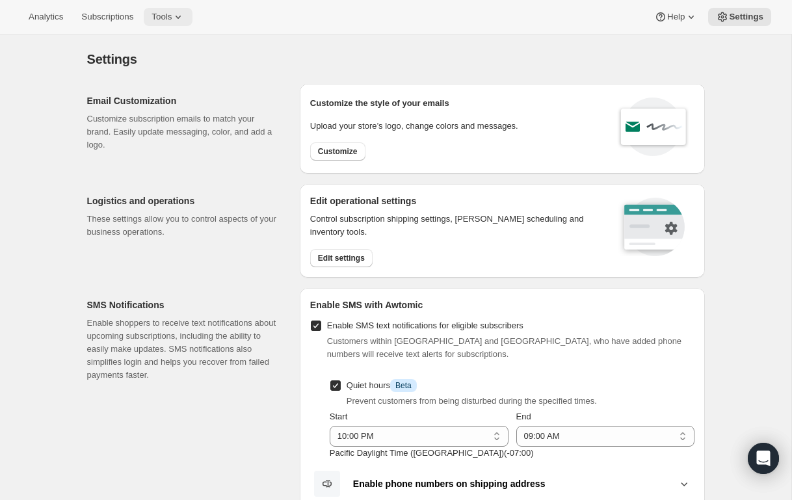
click at [183, 12] on icon at bounding box center [178, 16] width 13 height 13
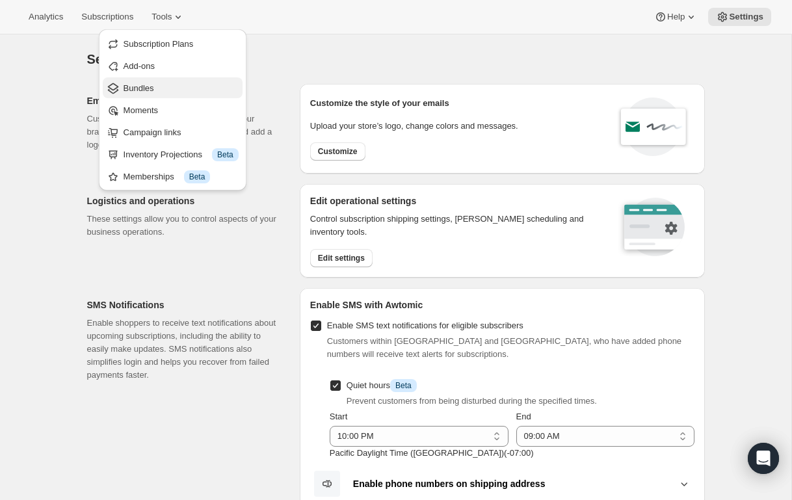
click at [133, 85] on span "Bundles" at bounding box center [139, 88] width 31 height 10
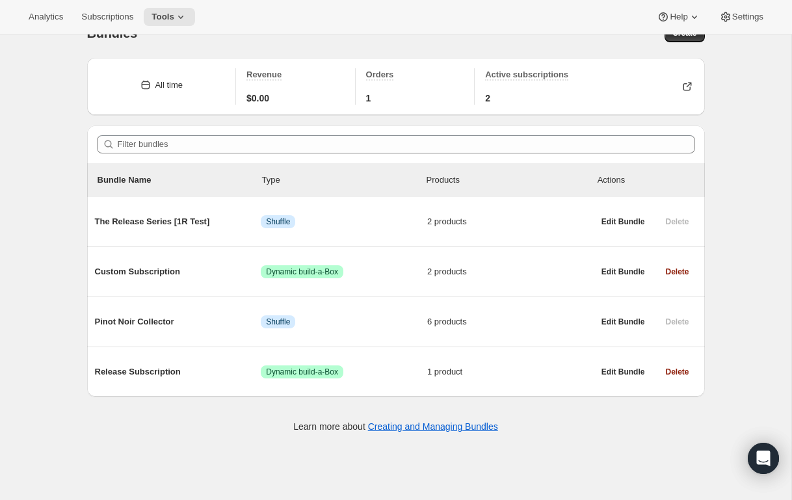
scroll to position [34, 0]
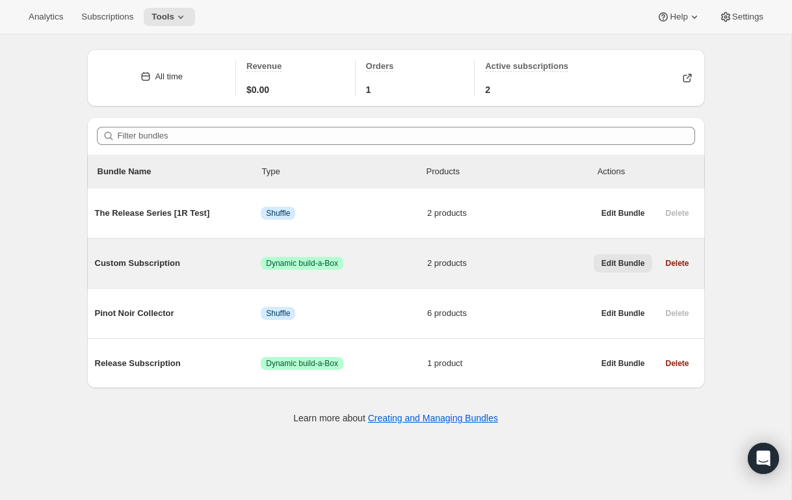
click at [629, 262] on span "Edit Bundle" at bounding box center [623, 263] width 44 height 10
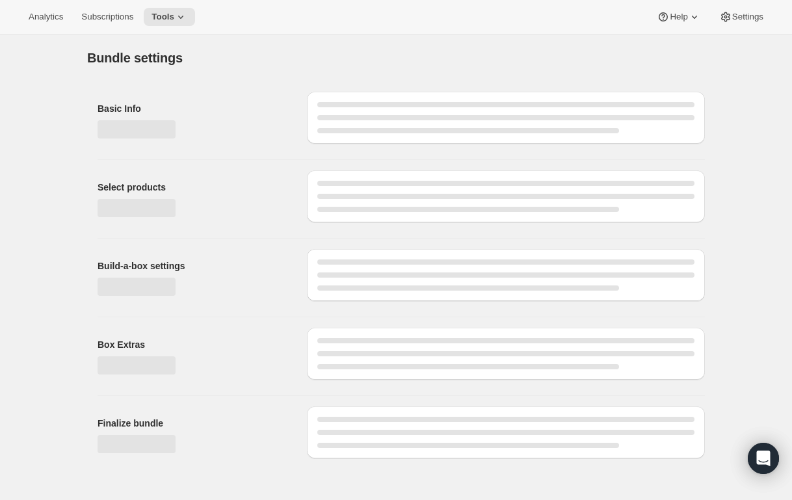
type input "Custom Subscription"
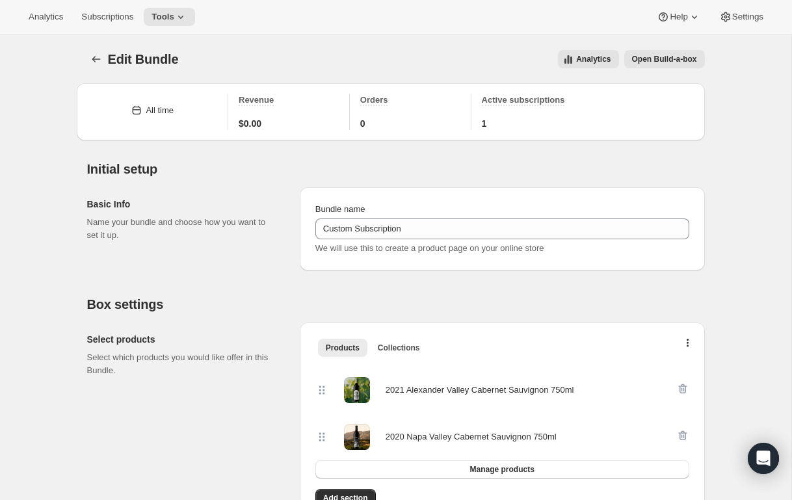
click at [103, 19] on span "Subscriptions" at bounding box center [107, 17] width 52 height 10
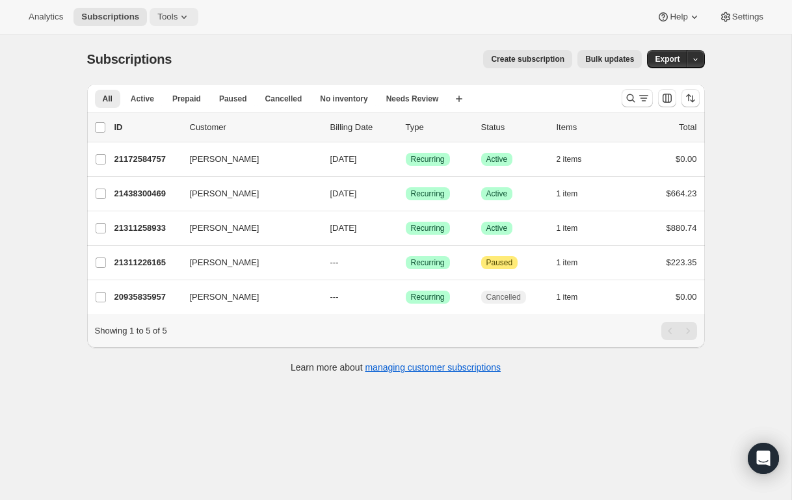
click at [181, 20] on icon at bounding box center [184, 16] width 13 height 13
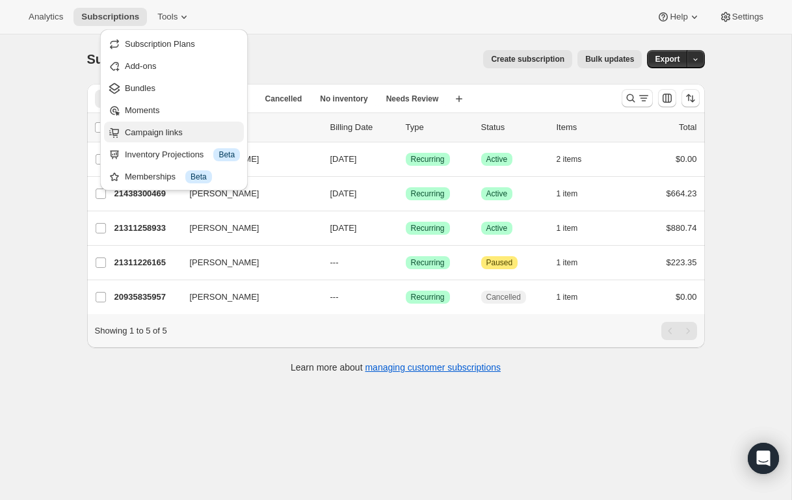
click at [183, 133] on span "Campaign links" at bounding box center [154, 132] width 58 height 10
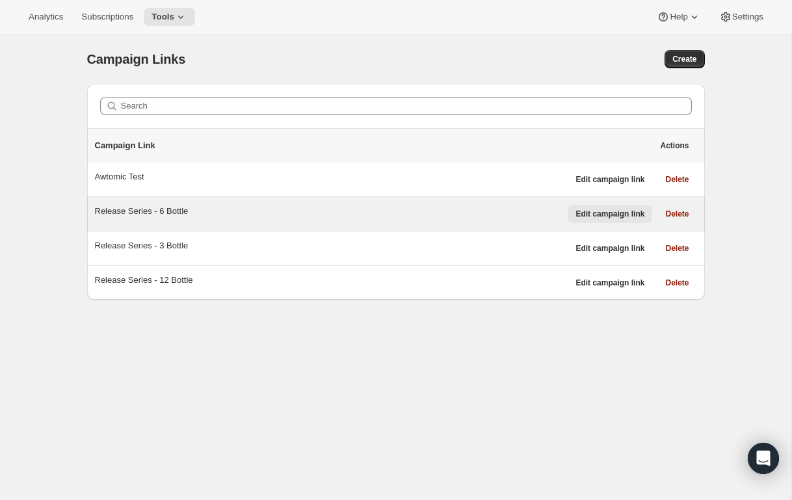
click at [614, 214] on span "Edit campaign link" at bounding box center [609, 214] width 69 height 10
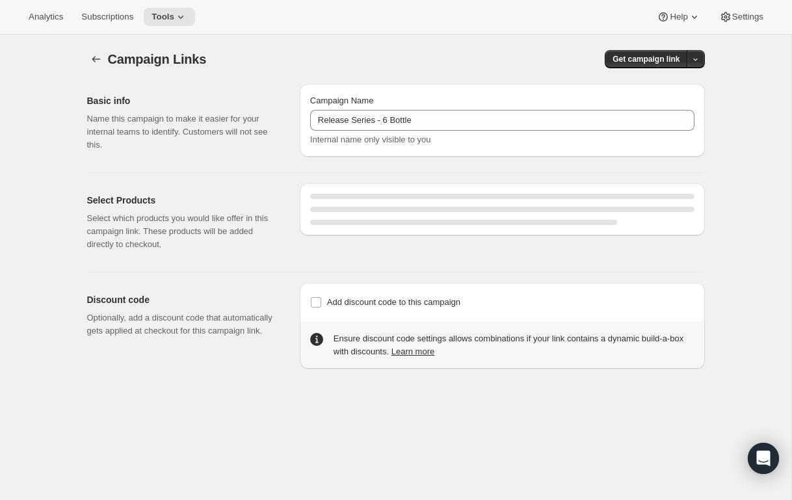
select select "gid://shopify/SellingPlan/710463488309"
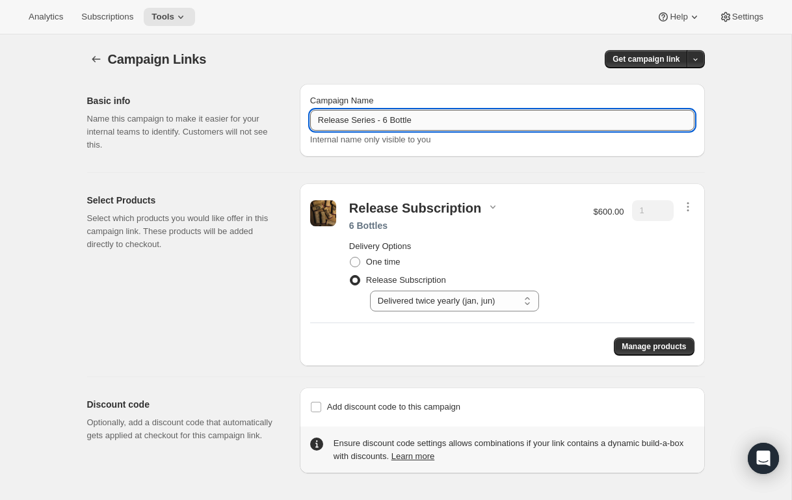
drag, startPoint x: 376, startPoint y: 120, endPoint x: 357, endPoint y: 122, distance: 19.7
click at [356, 122] on input "Release Series - 6 Bottle" at bounding box center [502, 120] width 384 height 21
type input "Release Subscription - 6 Bottle"
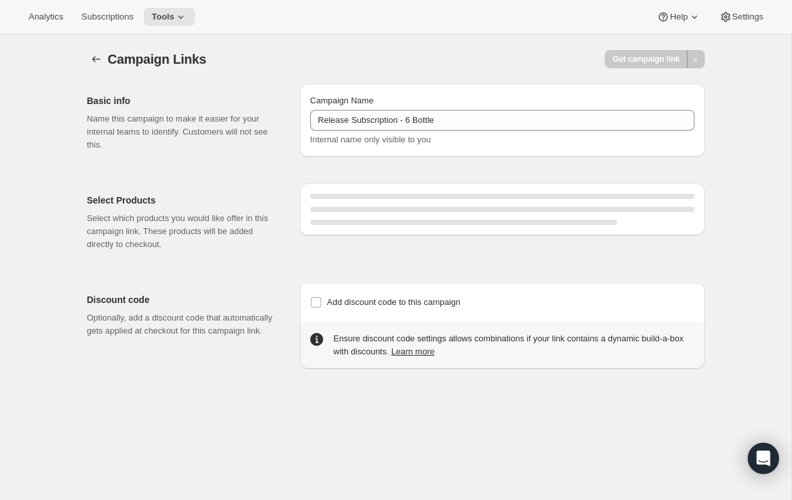
select select "gid://shopify/SellingPlan/710463488309"
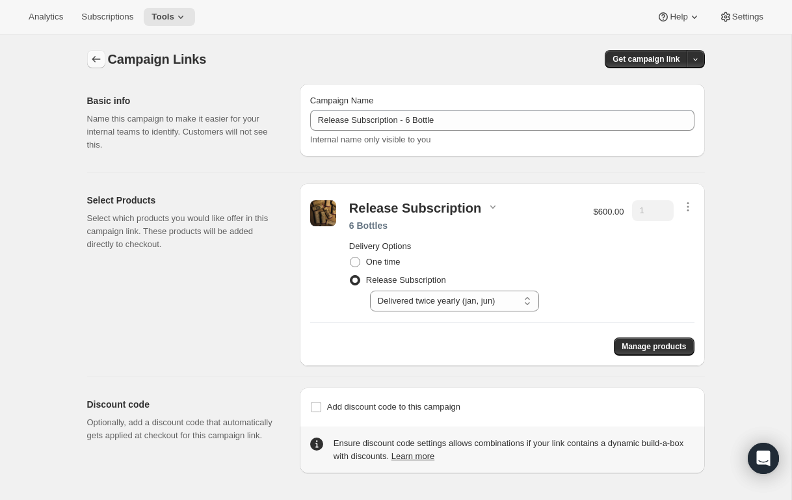
click at [96, 60] on icon "button" at bounding box center [96, 59] width 13 height 13
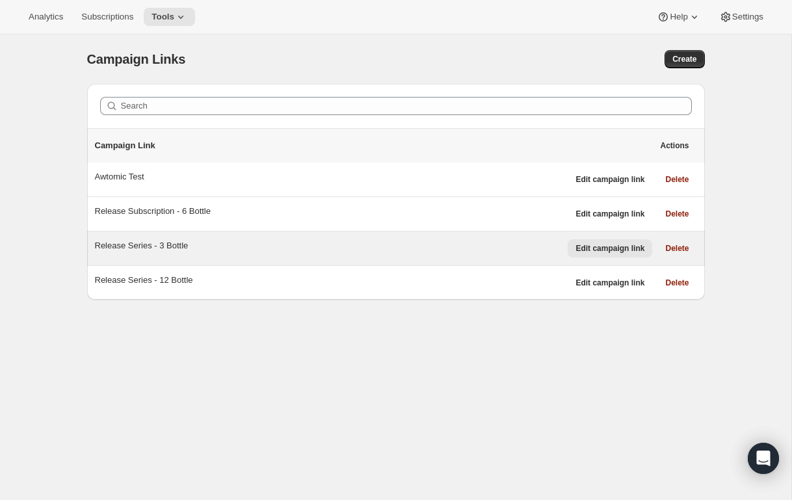
click at [614, 246] on span "Edit campaign link" at bounding box center [609, 248] width 69 height 10
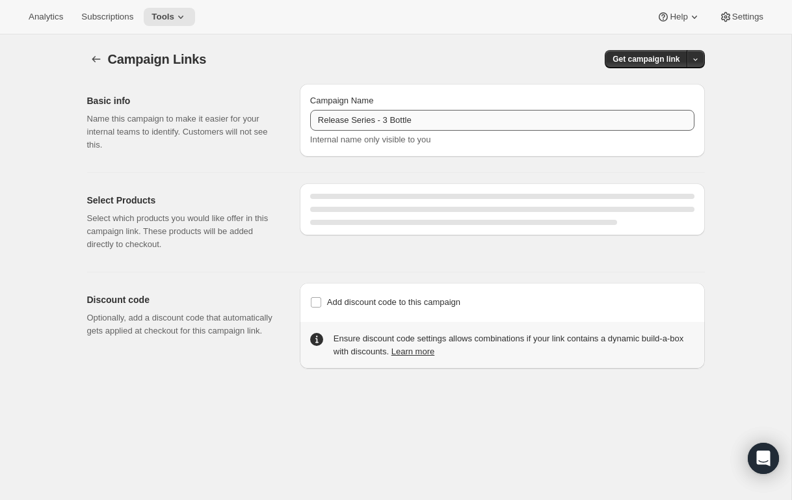
select select "gid://shopify/SellingPlan/710463488309"
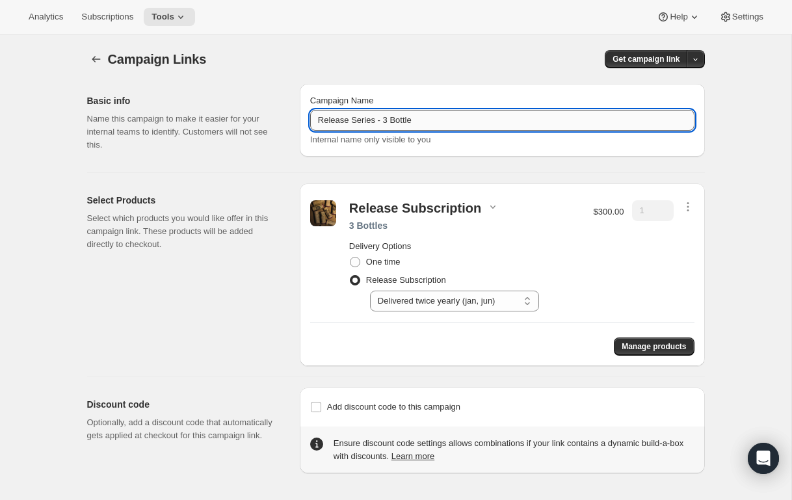
drag, startPoint x: 376, startPoint y: 122, endPoint x: 360, endPoint y: 123, distance: 16.3
click at [356, 122] on input "Release Series - 3 Bottle" at bounding box center [502, 120] width 384 height 21
type input "Release Subscription - 3 Bottle"
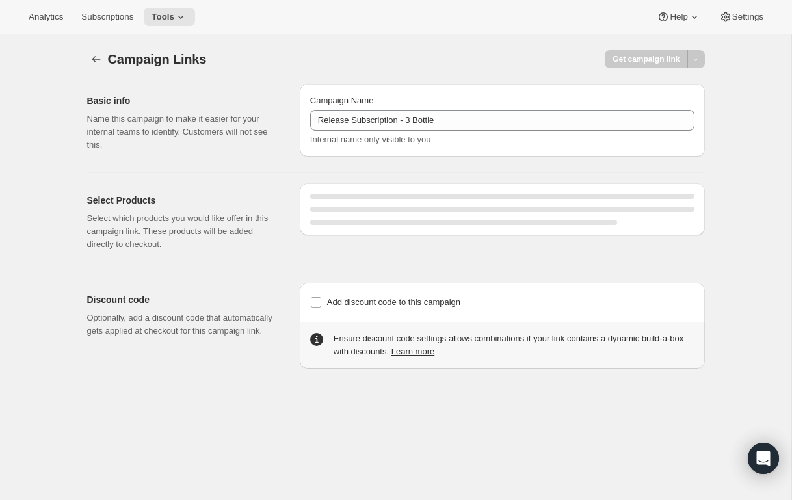
select select "gid://shopify/SellingPlan/710463488309"
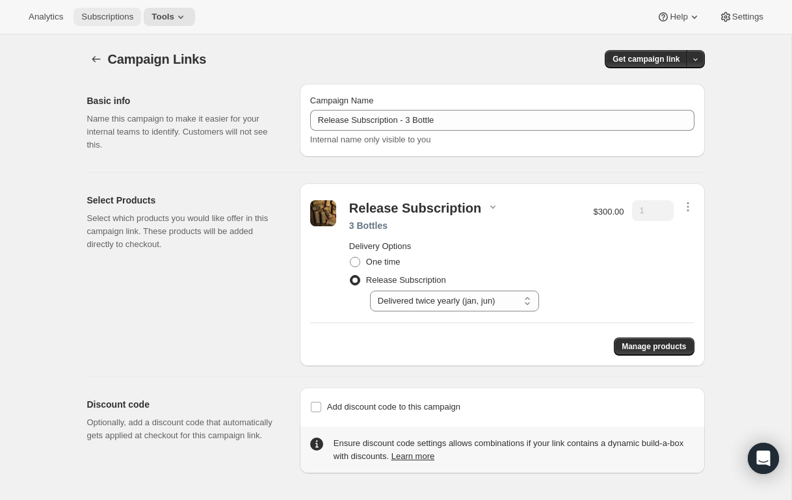
click at [124, 18] on span "Subscriptions" at bounding box center [107, 17] width 52 height 10
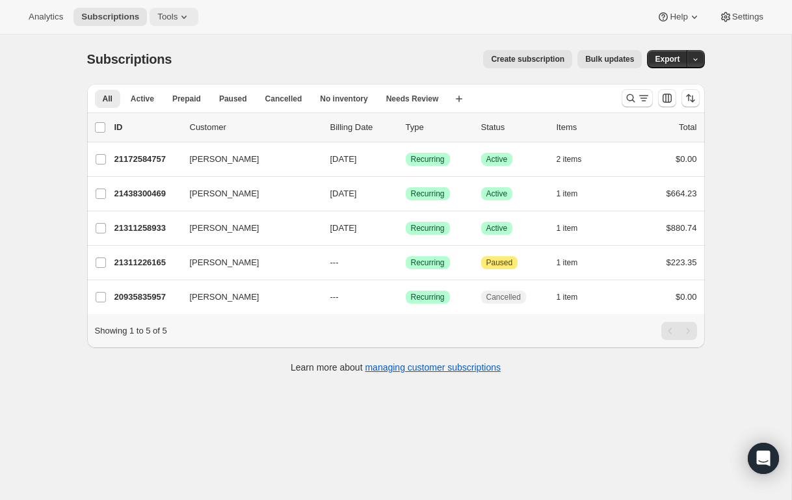
click at [183, 17] on icon at bounding box center [184, 16] width 13 height 13
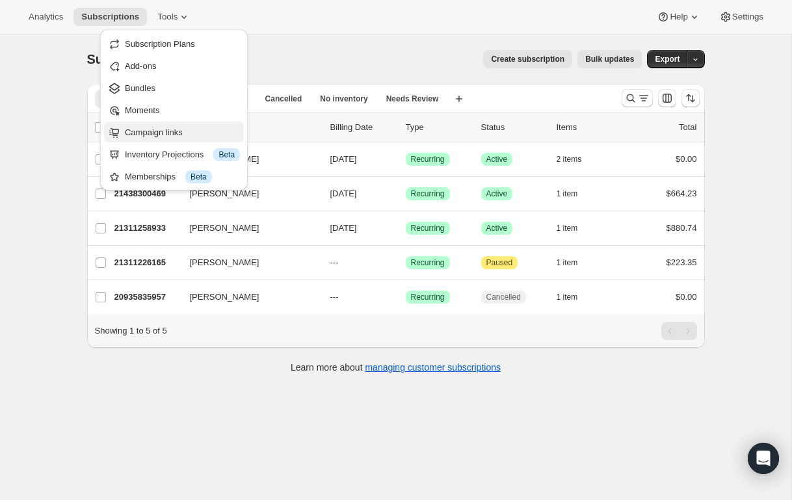
click at [172, 131] on span "Campaign links" at bounding box center [154, 132] width 58 height 10
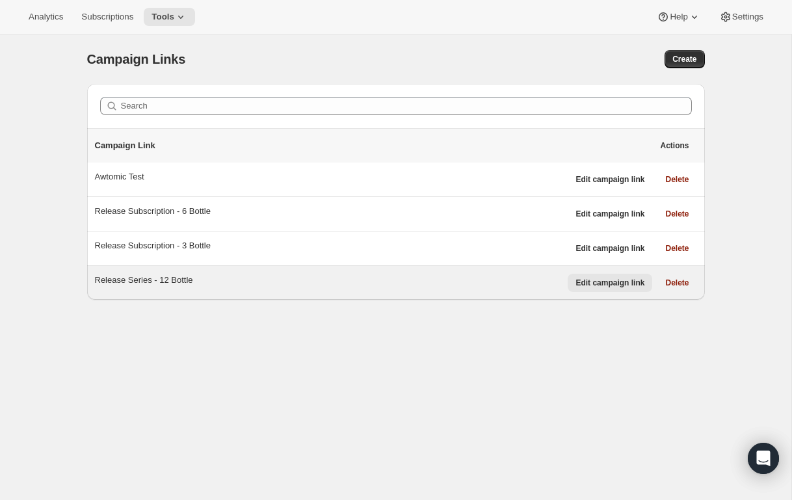
click at [621, 287] on span "Edit campaign link" at bounding box center [609, 283] width 69 height 10
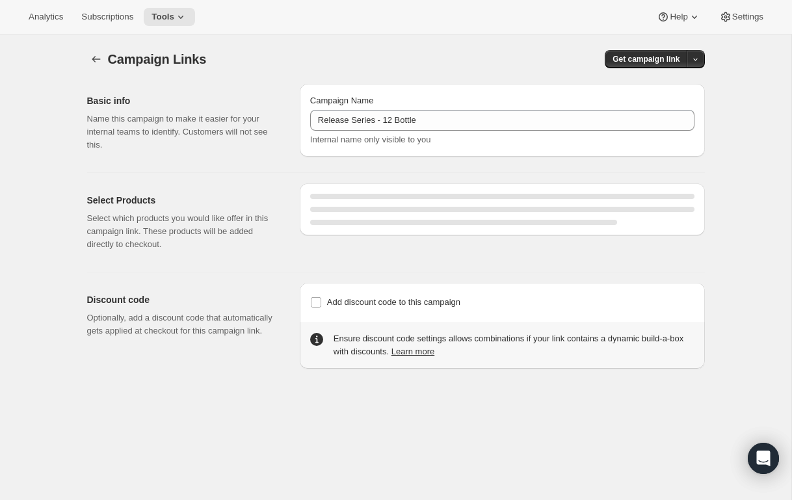
select select "gid://shopify/SellingPlan/710463488309"
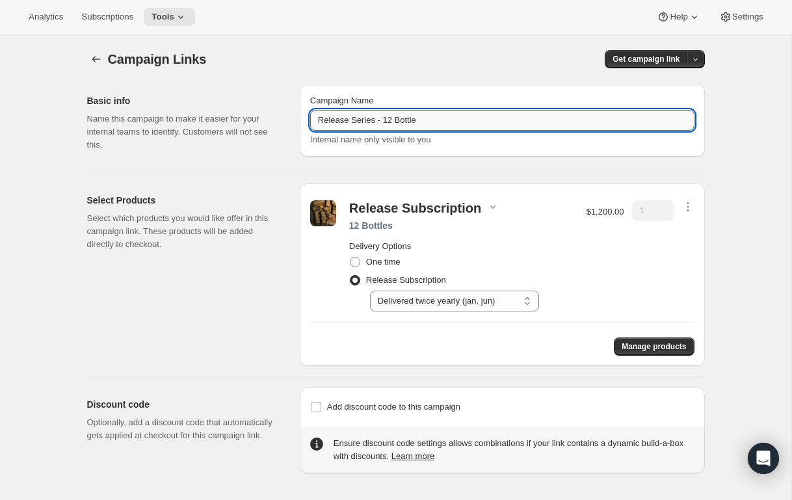
drag, startPoint x: 376, startPoint y: 121, endPoint x: 357, endPoint y: 122, distance: 18.9
click at [357, 122] on input "Release Series - 12 Bottle" at bounding box center [502, 120] width 384 height 21
type input "Release Subscription - 12 Bottle"
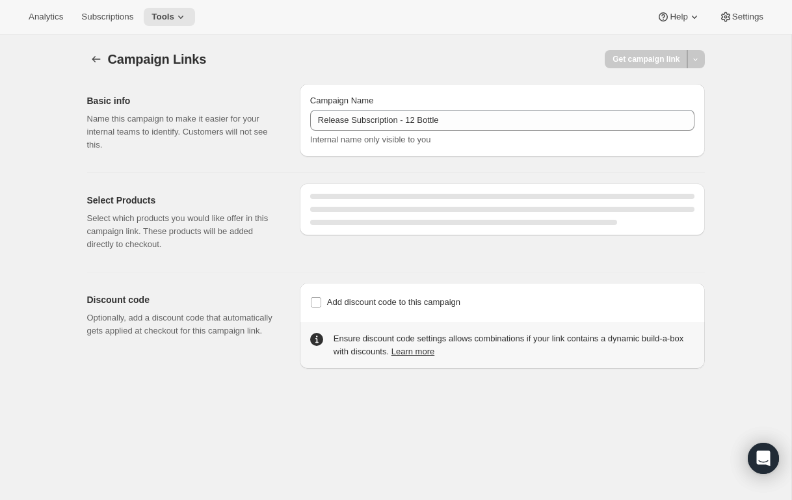
select select "gid://shopify/SellingPlan/710463488309"
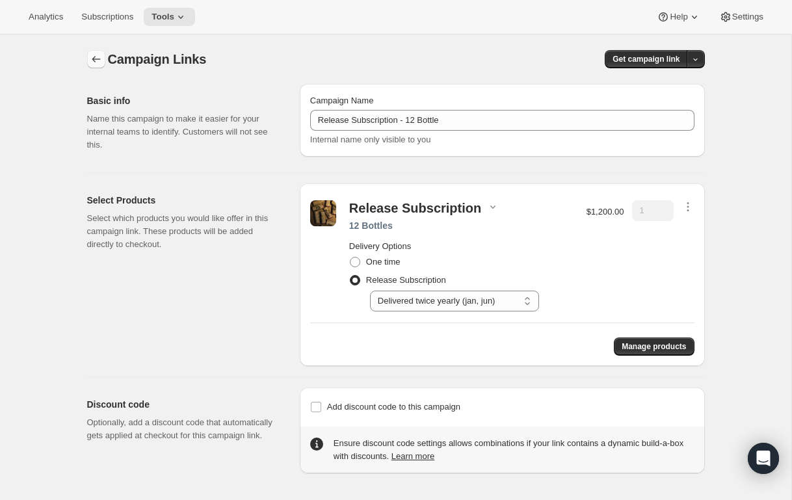
click at [94, 59] on icon "button" at bounding box center [96, 59] width 8 height 7
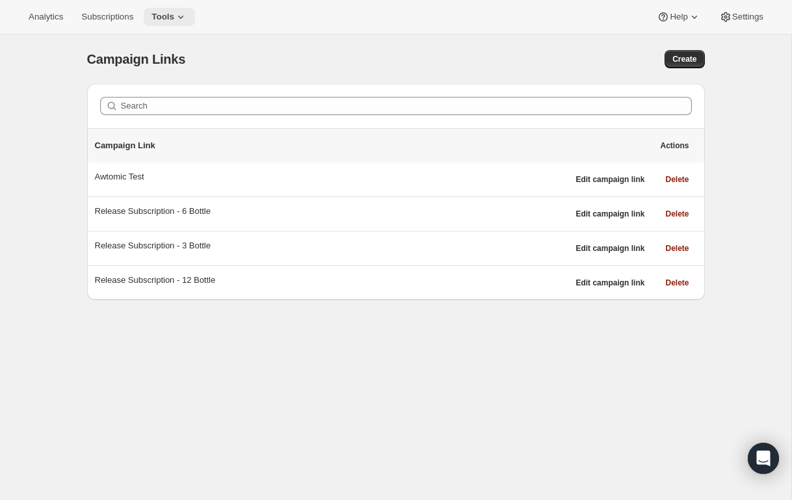
click at [187, 21] on icon at bounding box center [180, 16] width 13 height 13
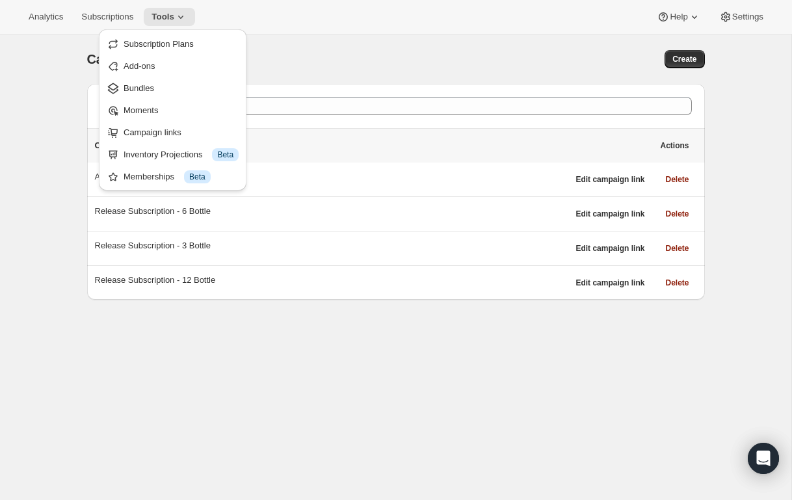
click at [170, 90] on span "Bundles" at bounding box center [181, 88] width 115 height 13
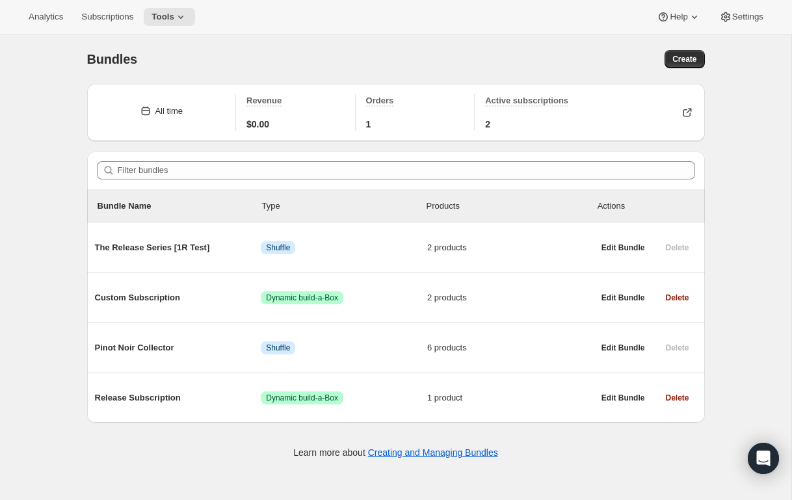
scroll to position [34, 0]
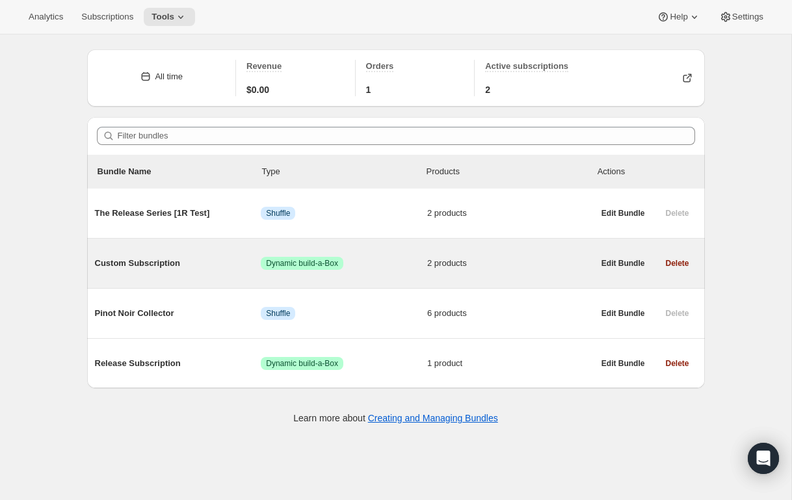
click at [321, 263] on span "Dynamic build-a-Box" at bounding box center [302, 263] width 72 height 10
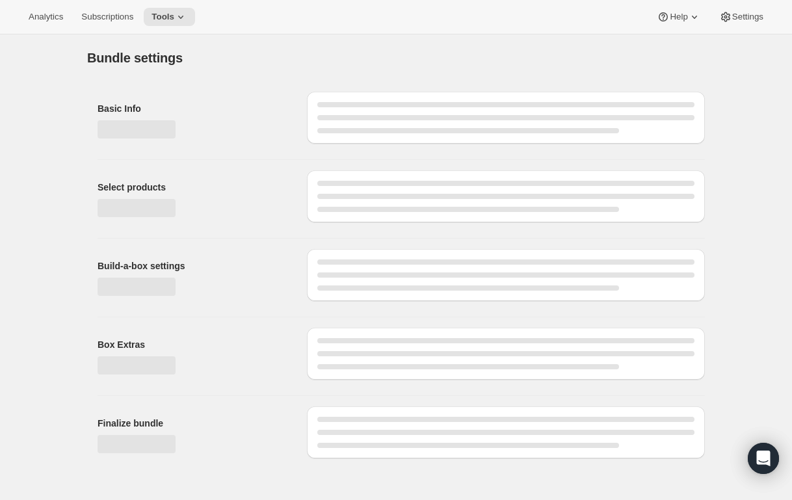
type input "Custom Subscription"
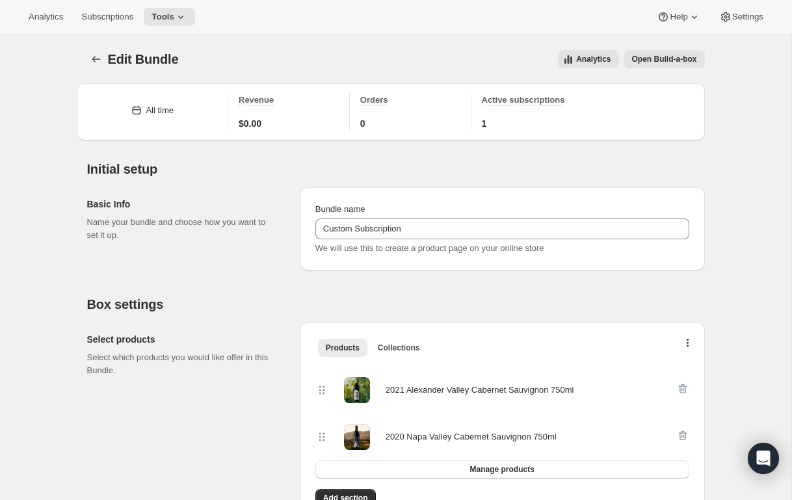
click at [651, 61] on span "Open Build-a-box" at bounding box center [664, 59] width 65 height 10
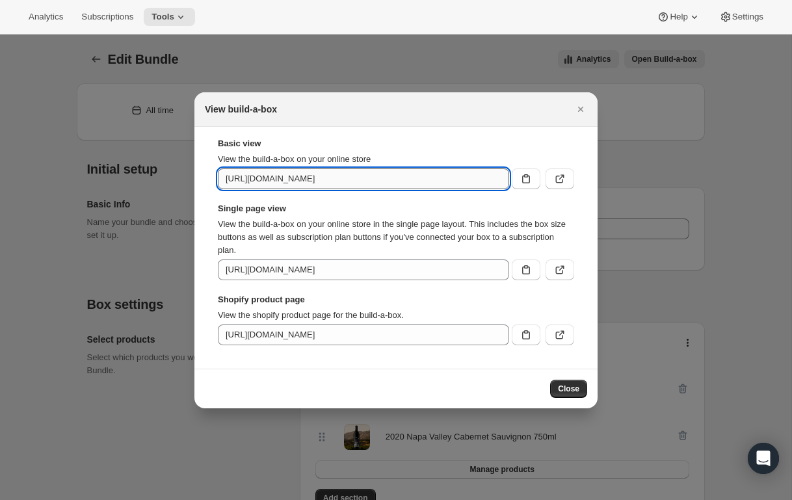
click at [474, 180] on input "[URL][DOMAIN_NAME]" at bounding box center [363, 178] width 291 height 21
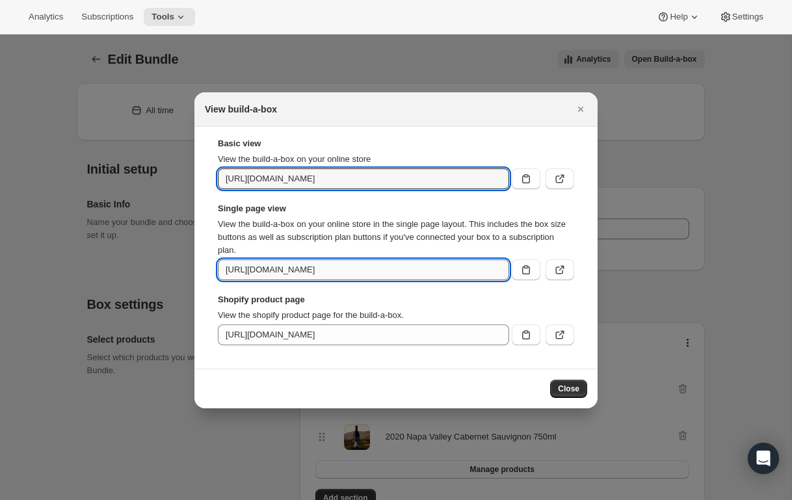
click at [475, 271] on input "[URL][DOMAIN_NAME]" at bounding box center [363, 269] width 291 height 21
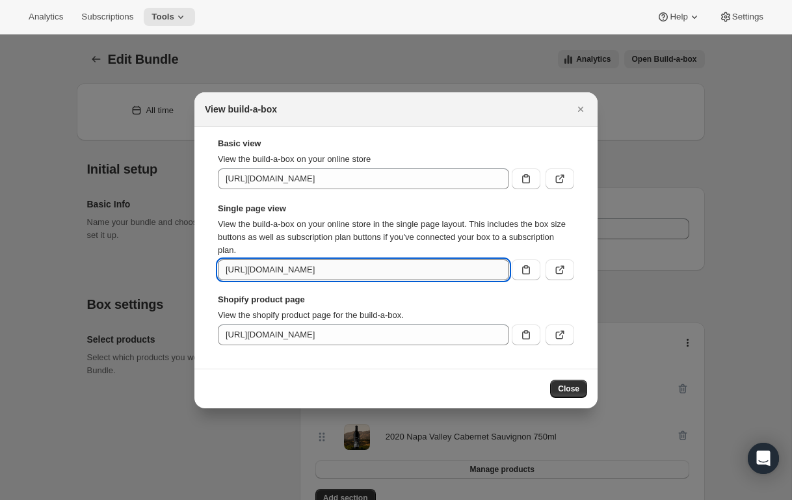
scroll to position [0, 159]
click at [475, 270] on input "[URL][DOMAIN_NAME]" at bounding box center [363, 269] width 291 height 21
drag, startPoint x: 479, startPoint y: 270, endPoint x: 470, endPoint y: 270, distance: 9.1
click at [470, 270] on input "[URL][DOMAIN_NAME]" at bounding box center [363, 269] width 291 height 21
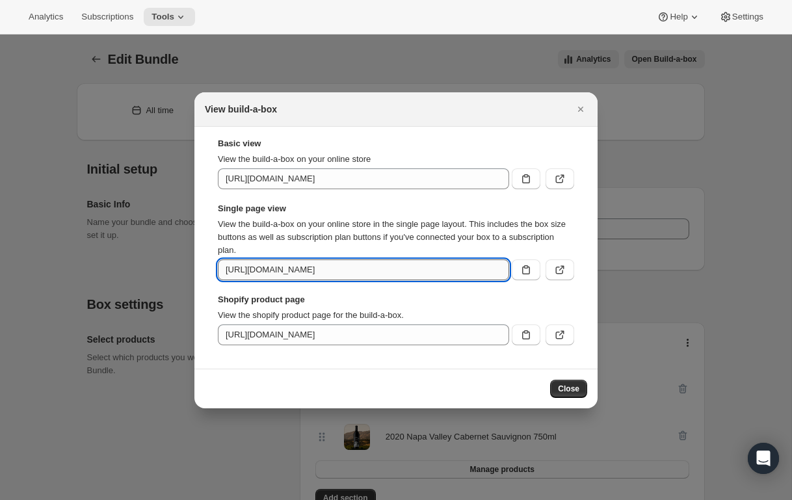
click at [470, 270] on input "[URL][DOMAIN_NAME]" at bounding box center [363, 269] width 291 height 21
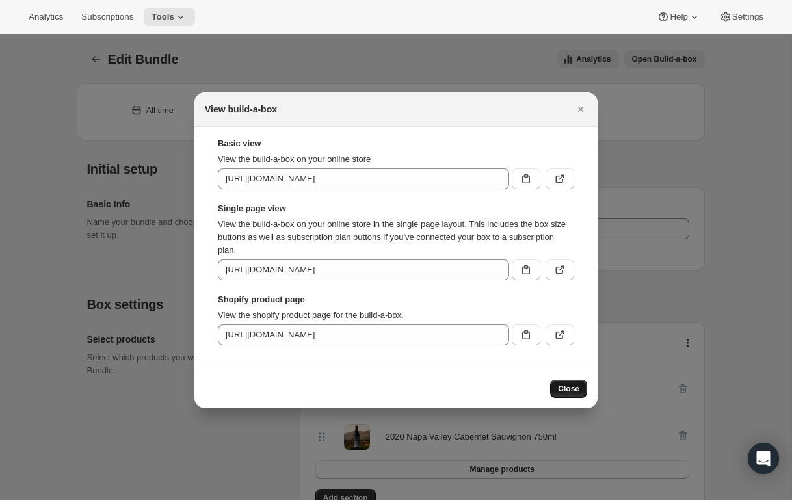
scroll to position [0, 0]
click at [568, 389] on span "Close" at bounding box center [568, 389] width 21 height 10
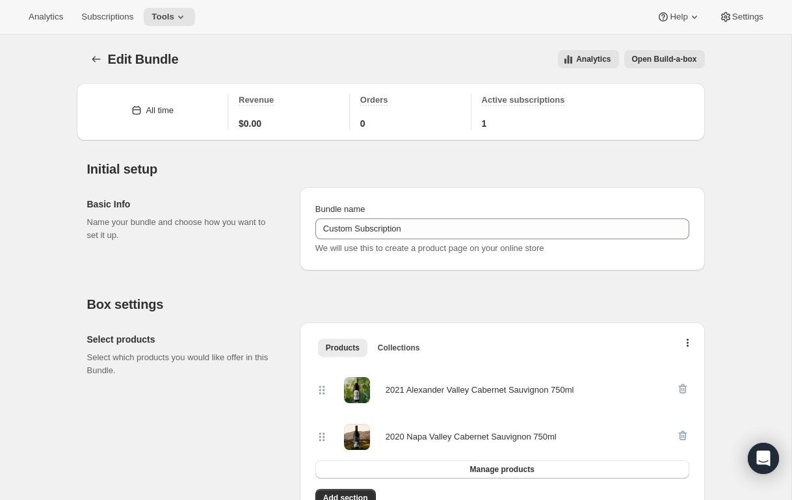
click at [424, 36] on div "Edit Bundle. This page is ready Edit Bundle Analytics Open Build-a-box More act…" at bounding box center [396, 58] width 618 height 49
click at [642, 55] on span "Open Build-a-box" at bounding box center [664, 59] width 65 height 10
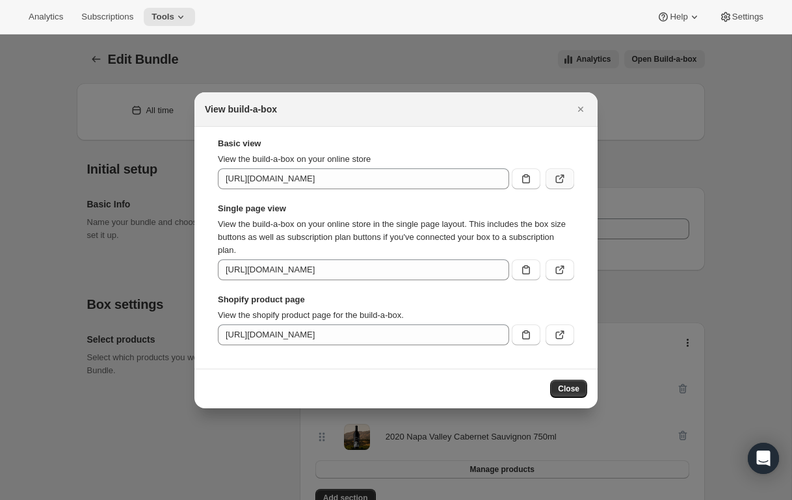
click at [557, 179] on icon ":rts:" at bounding box center [559, 178] width 13 height 13
click at [563, 270] on icon ":rts:" at bounding box center [559, 269] width 13 height 13
click at [561, 336] on icon ":rts:" at bounding box center [559, 334] width 13 height 13
click at [560, 332] on icon ":rts:" at bounding box center [559, 334] width 13 height 13
click at [580, 108] on icon "Close" at bounding box center [580, 109] width 5 height 5
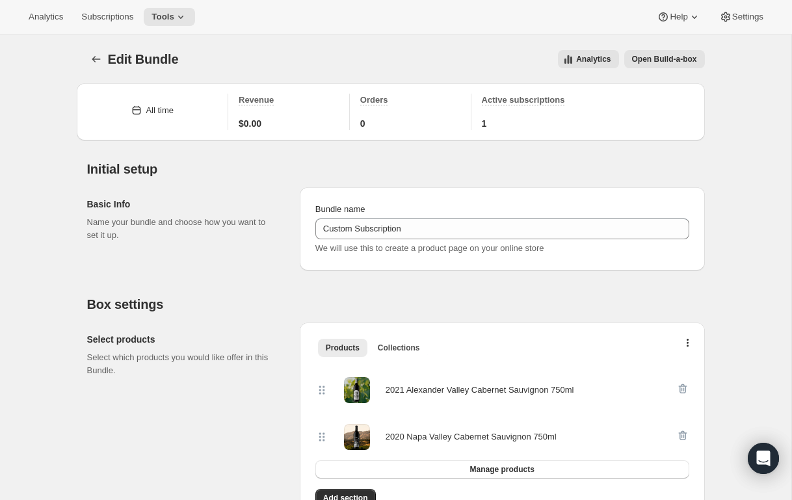
click at [661, 62] on span "Open Build-a-box" at bounding box center [664, 59] width 65 height 10
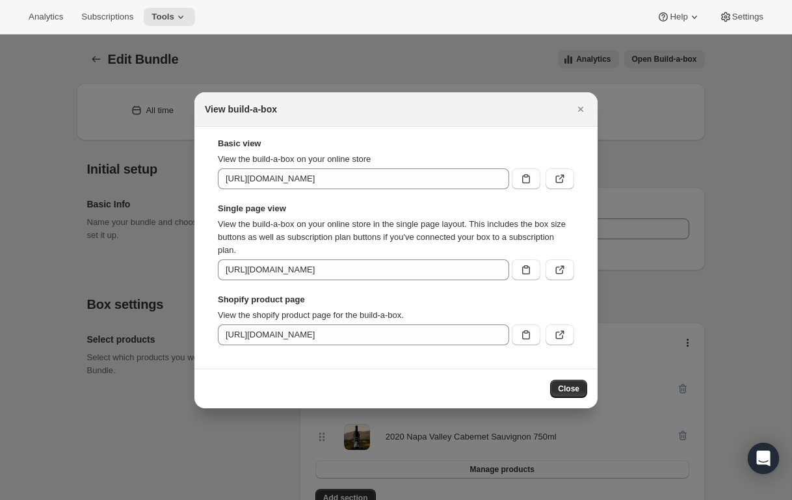
scroll to position [1, 0]
click at [515, 106] on div "View build-a-box" at bounding box center [384, 109] width 359 height 13
click at [517, 105] on div "View build-a-box" at bounding box center [384, 109] width 359 height 13
click at [581, 109] on icon "Close" at bounding box center [580, 109] width 5 height 5
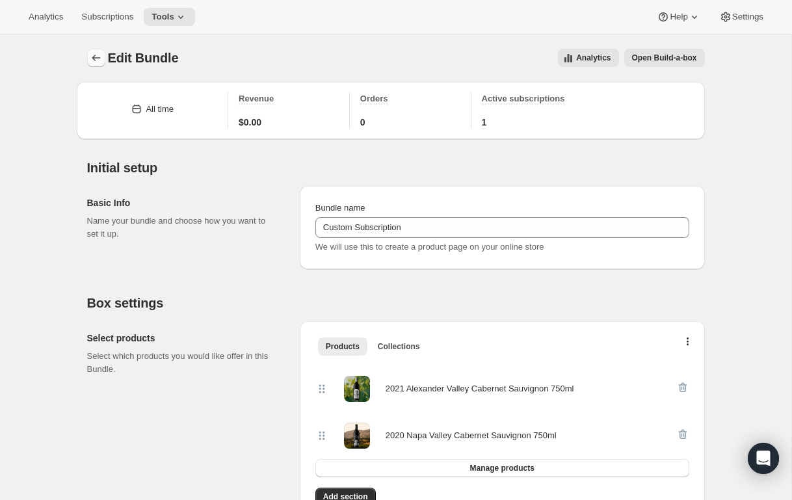
click at [95, 55] on icon "Bundles" at bounding box center [96, 57] width 13 height 13
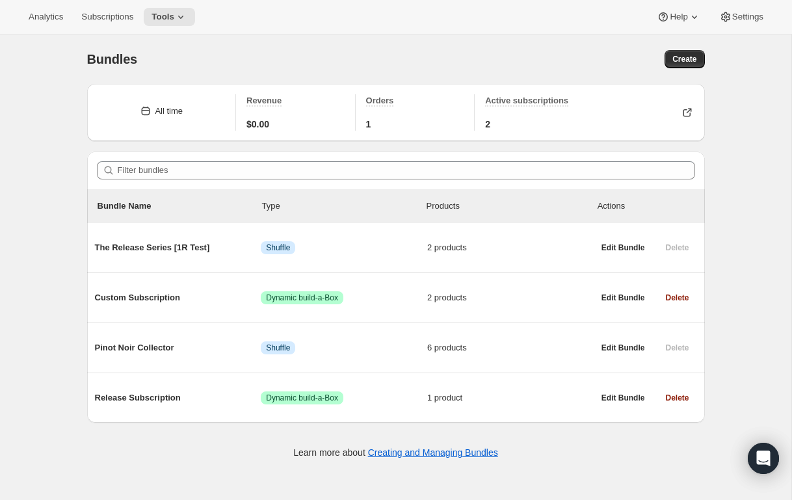
click at [429, 57] on div "Create" at bounding box center [555, 59] width 298 height 18
click at [723, 168] on div "Bundles. This page is ready Bundles Create All time Revenue $0.00 Orders 1 Acti…" at bounding box center [395, 284] width 791 height 500
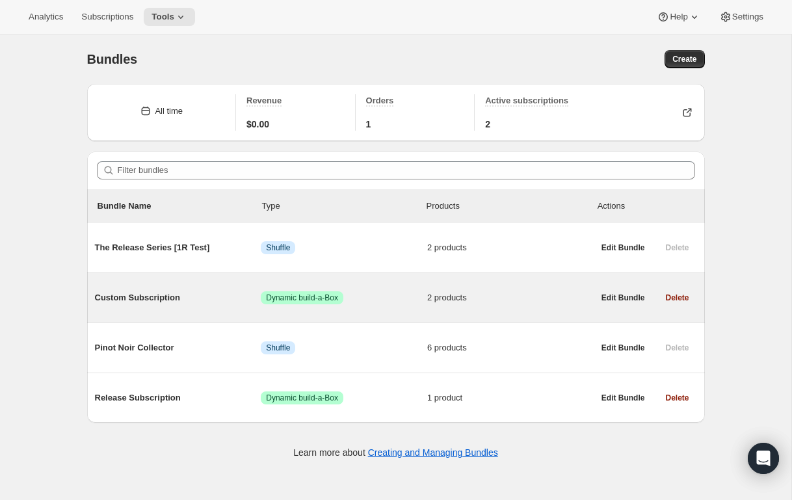
click at [166, 295] on span "Custom Subscription" at bounding box center [178, 297] width 166 height 13
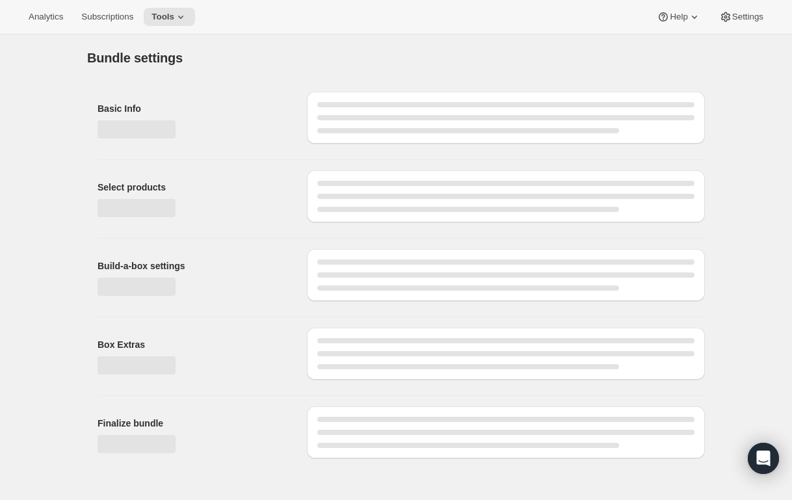
type input "Custom Subscription"
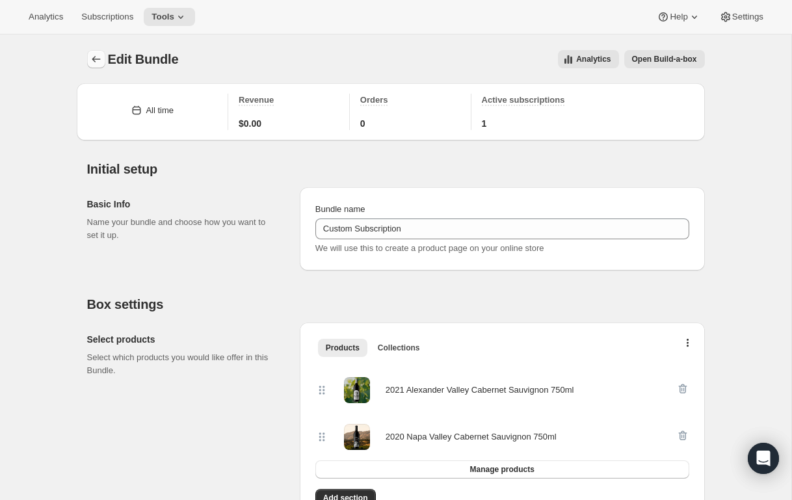
click at [96, 57] on icon "Bundles" at bounding box center [96, 59] width 13 height 13
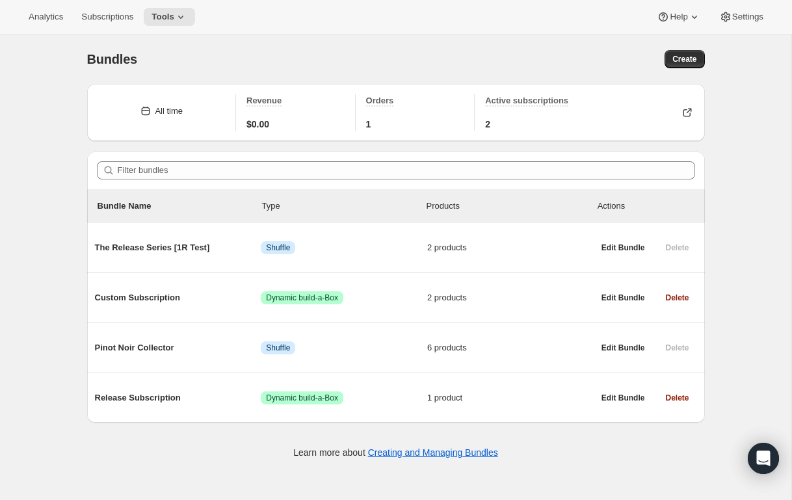
click at [259, 55] on div "Bundles" at bounding box center [241, 59] width 309 height 18
click at [737, 246] on div "Bundles. This page is ready Bundles Create All time Revenue $0.00 Orders 1 Acti…" at bounding box center [395, 284] width 791 height 500
